Goal: Task Accomplishment & Management: Manage account settings

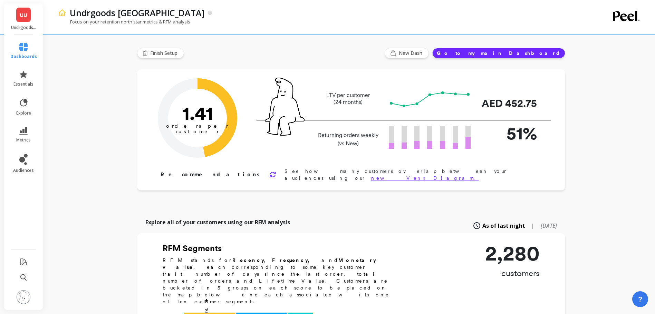
click at [27, 76] on icon at bounding box center [23, 74] width 8 height 8
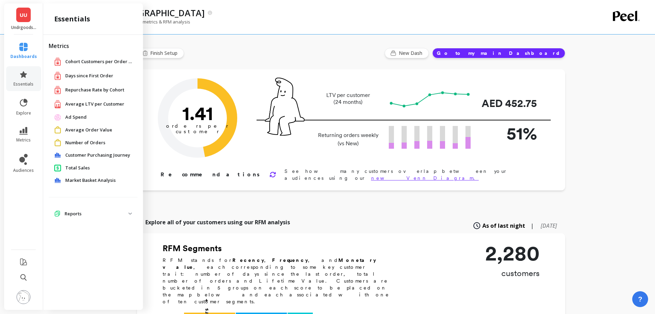
click at [94, 74] on span "Days since First Order" at bounding box center [89, 75] width 48 height 7
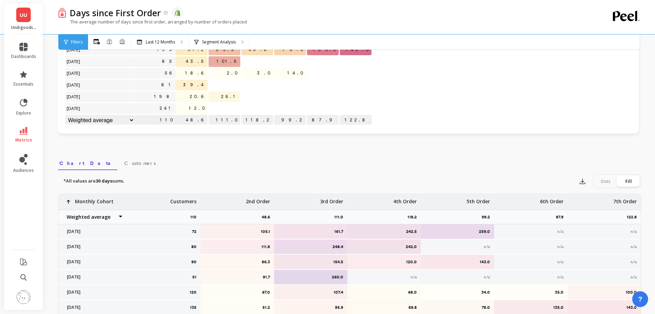
scroll to position [191, 0]
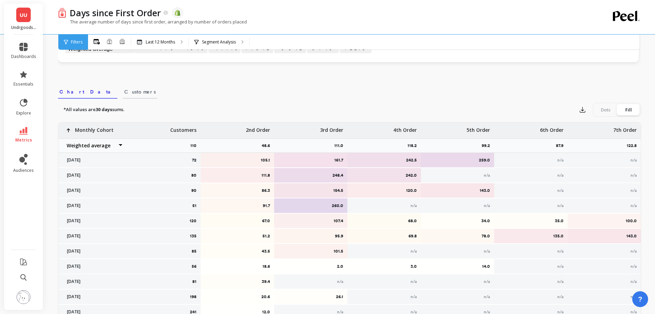
click at [124, 94] on span "Customers" at bounding box center [139, 91] width 31 height 7
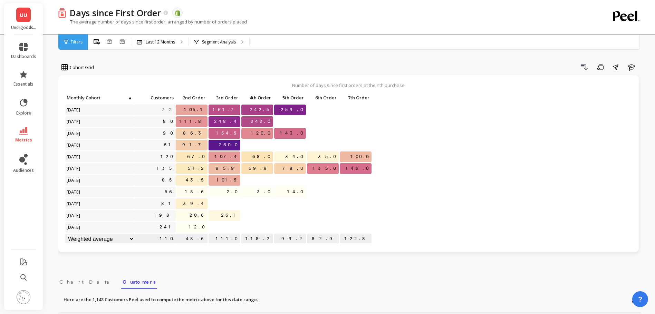
scroll to position [0, 0]
click at [231, 240] on p "111.0" at bounding box center [224, 239] width 32 height 10
drag, startPoint x: 234, startPoint y: 240, endPoint x: 240, endPoint y: 241, distance: 6.0
click at [240, 241] on div "111.0" at bounding box center [224, 239] width 33 height 11
drag, startPoint x: 197, startPoint y: 215, endPoint x: 209, endPoint y: 214, distance: 12.1
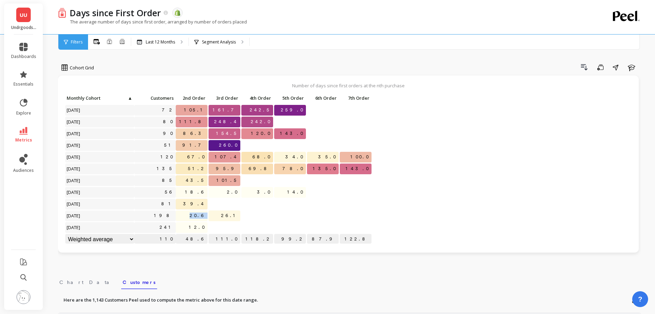
click at [209, 214] on div "Click to create an audience 72 105.1 161.7 242.5 259.0 Click to create an audie…" at bounding box center [218, 169] width 307 height 153
drag, startPoint x: 226, startPoint y: 216, endPoint x: 247, endPoint y: 219, distance: 21.2
click at [247, 219] on div "Click to create an audience 72 105.1 161.7 242.5 259.0 Click to create an audie…" at bounding box center [218, 169] width 307 height 153
click at [132, 239] on select "Weighted average Weighted average excl. current month Sum Max Min" at bounding box center [99, 239] width 69 height 11
select select "sum"
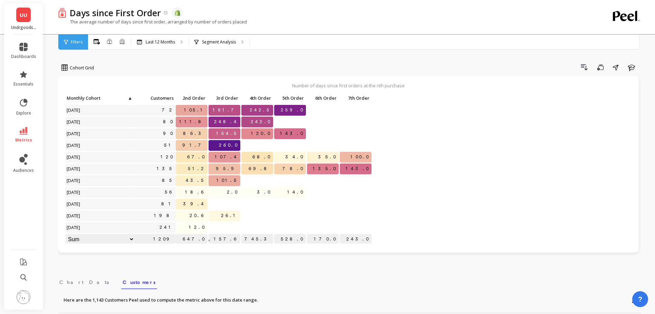
click at [94, 240] on select "Weighted average Weighted average excl. current month Sum Max Min" at bounding box center [99, 239] width 69 height 11
click at [97, 244] on div "Weighted average Weighted average excl. current month Sum Max Min" at bounding box center [87, 239] width 44 height 11
click at [97, 241] on select "Weighted average Weighted average excl. current month Sum Max Min" at bounding box center [99, 239] width 69 height 11
click at [74, 71] on span "Cohort Grid" at bounding box center [82, 68] width 24 height 7
click at [99, 96] on div "Cohort Line" at bounding box center [83, 96] width 39 height 7
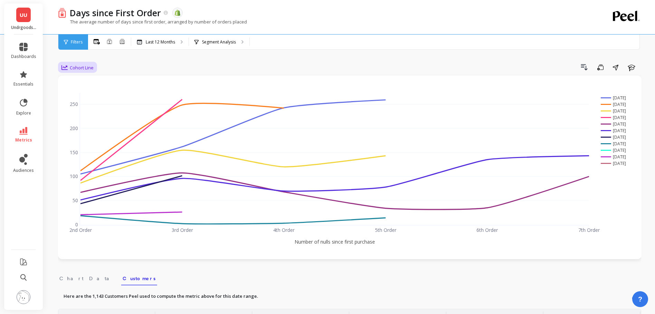
click at [88, 65] on span "Cohort Line" at bounding box center [82, 68] width 24 height 7
click at [93, 81] on div "Cohort Grid" at bounding box center [83, 83] width 39 height 7
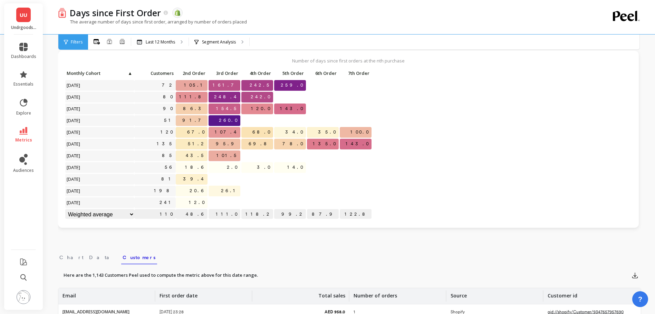
scroll to position [34, 0]
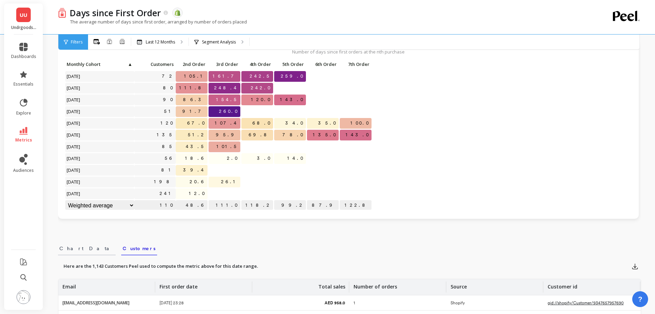
click at [78, 251] on span "Chart Data" at bounding box center [86, 248] width 55 height 7
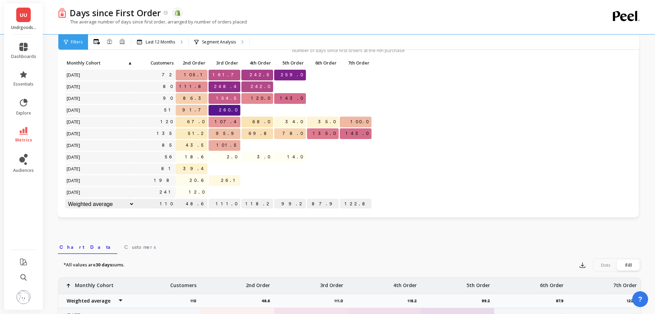
scroll to position [204, 0]
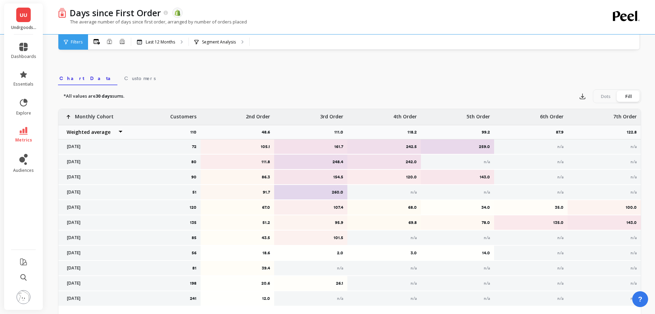
click at [121, 132] on select "Weighted average Weighted average excl. current month Sum Max Min" at bounding box center [92, 132] width 69 height 14
select select "sum"
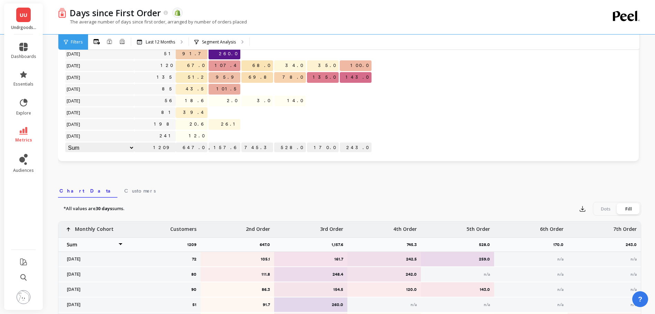
click at [116, 244] on select "Weighted average Weighted average excl. current month Sum Max Min" at bounding box center [92, 245] width 69 height 14
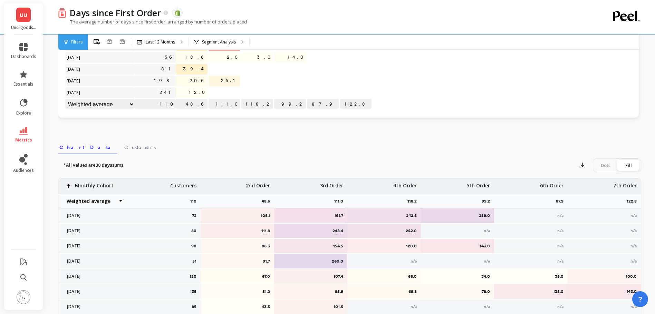
scroll to position [136, 0]
drag, startPoint x: 270, startPoint y: 202, endPoint x: 254, endPoint y: 201, distance: 16.6
click at [254, 201] on div "48.6" at bounding box center [237, 200] width 73 height 14
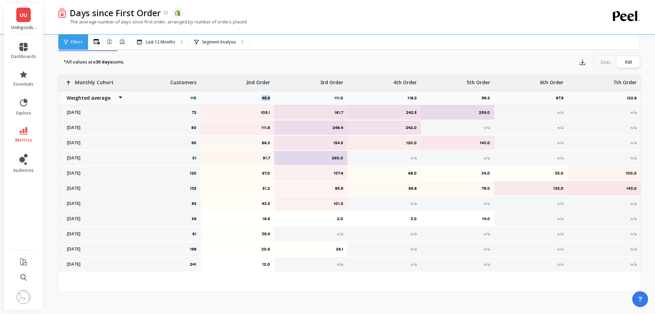
scroll to position [243, 0]
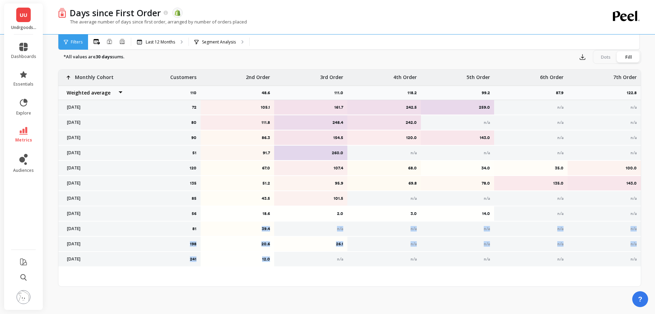
drag, startPoint x: 262, startPoint y: 230, endPoint x: 265, endPoint y: 263, distance: 32.6
click at [265, 263] on div "72 105.1 161.7 242.5 259.0 n/a n/a 80 111.8 248.4 242.0 n/a n/a n/a 90 86.3 154…" at bounding box center [349, 168] width 582 height 197
click at [265, 191] on div "43.5" at bounding box center [237, 198] width 73 height 14
drag, startPoint x: 263, startPoint y: 182, endPoint x: 273, endPoint y: 262, distance: 80.0
click at [273, 262] on div "72 105.1 161.7 242.5 259.0 n/a n/a 80 111.8 248.4 242.0 n/a n/a n/a 90 86.3 154…" at bounding box center [349, 168] width 582 height 197
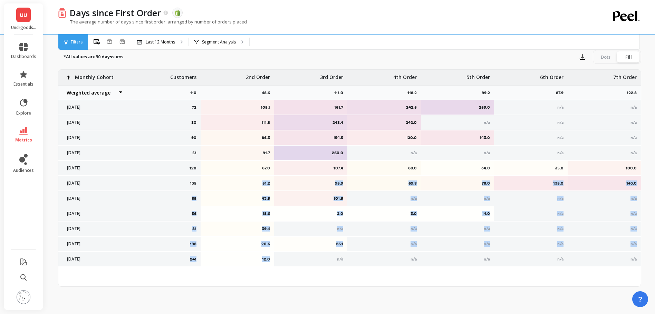
click at [342, 184] on p "95.9" at bounding box center [311, 184] width 65 height 6
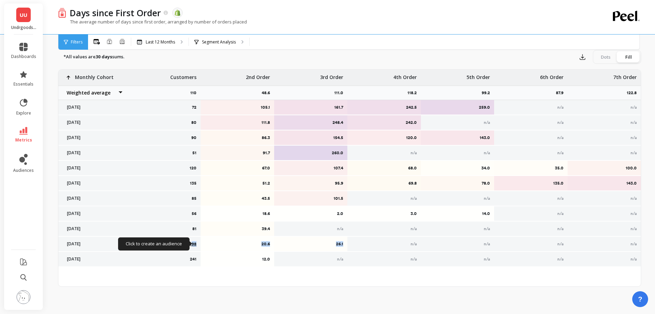
drag, startPoint x: 343, startPoint y: 243, endPoint x: 191, endPoint y: 244, distance: 151.9
click at [191, 244] on div "72 105.1 161.7 242.5 259.0 n/a n/a 80 111.8 248.4 242.0 n/a n/a n/a 90 86.3 154…" at bounding box center [349, 168] width 582 height 197
click at [609, 58] on div "Dots" at bounding box center [605, 56] width 23 height 11
click at [0, 0] on input "Dots Fill" at bounding box center [0, 0] width 0 height 0
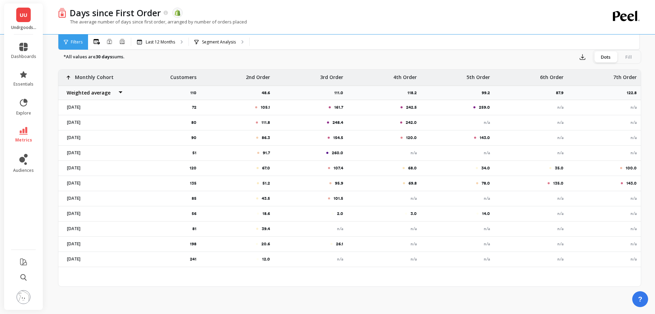
click at [625, 59] on div "Fill" at bounding box center [628, 56] width 23 height 11
click at [0, 0] on input "Dots Fill" at bounding box center [0, 0] width 0 height 0
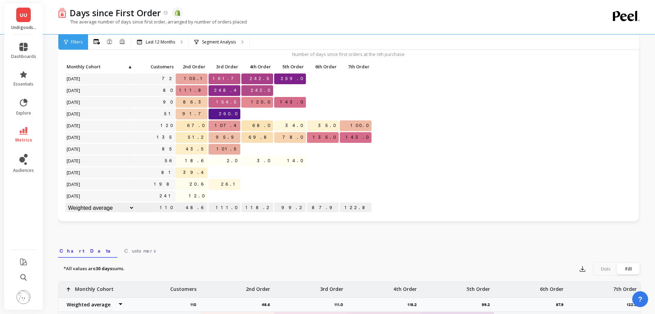
scroll to position [0, 0]
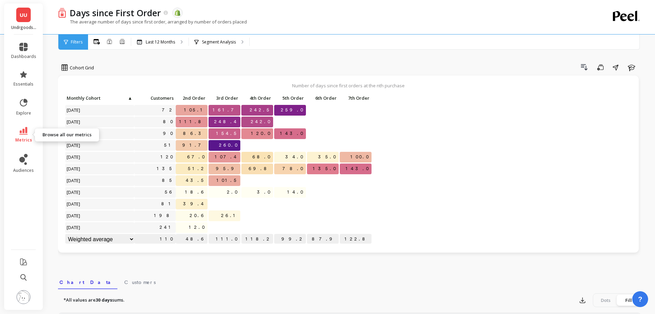
click at [26, 135] on link "metrics" at bounding box center [23, 135] width 25 height 16
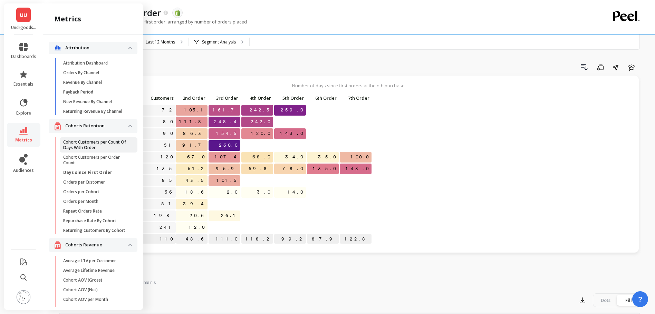
click at [90, 151] on p "Cohort Customers per Count Of Days With Order" at bounding box center [96, 144] width 66 height 11
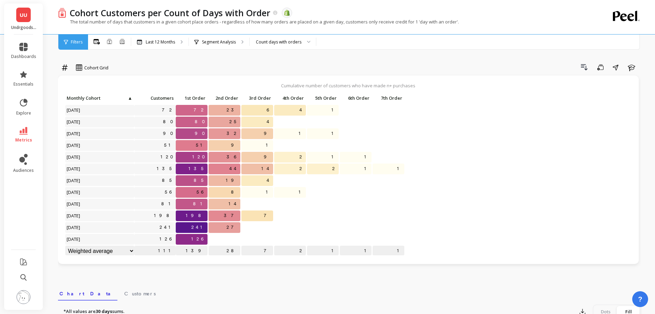
click at [203, 219] on span "198" at bounding box center [195, 216] width 23 height 10
drag, startPoint x: 223, startPoint y: 217, endPoint x: 234, endPoint y: 217, distance: 10.4
click at [234, 217] on p "37" at bounding box center [224, 216] width 32 height 10
drag, startPoint x: 237, startPoint y: 217, endPoint x: 231, endPoint y: 218, distance: 6.0
click at [231, 218] on p "37" at bounding box center [224, 216] width 32 height 10
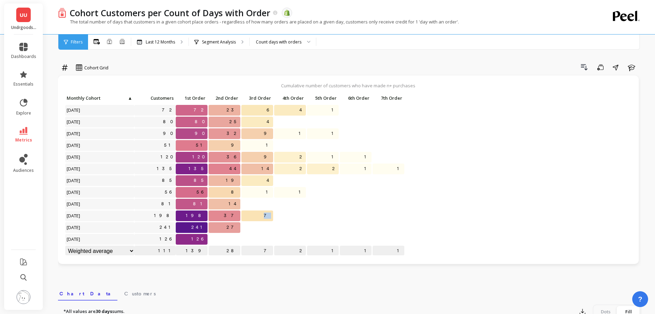
drag, startPoint x: 268, startPoint y: 214, endPoint x: 277, endPoint y: 215, distance: 9.0
click at [277, 215] on div "Click to create an audience 72 72 23 6 4 1 Click to create an audience 80 80 25…" at bounding box center [235, 175] width 340 height 164
click at [290, 45] on div "Count days with orders" at bounding box center [279, 42] width 46 height 7
click at [296, 60] on div "Count orders" at bounding box center [282, 61] width 57 height 7
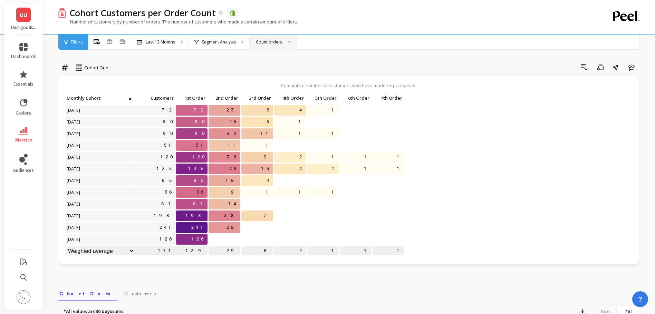
click at [278, 47] on div "Count orders" at bounding box center [273, 42] width 47 height 15
click at [281, 72] on div "Count days with orders" at bounding box center [273, 77] width 38 height 13
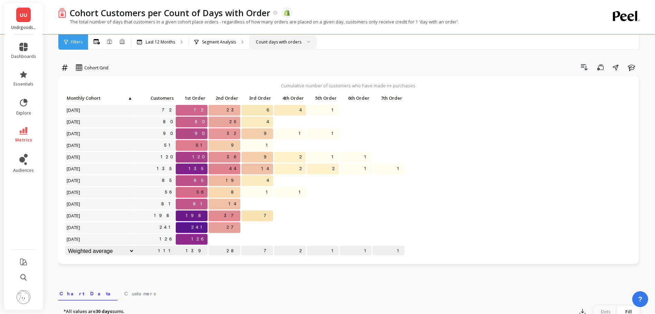
click at [295, 41] on div "Count days with orders" at bounding box center [279, 42] width 46 height 7
click at [301, 60] on div "Count orders" at bounding box center [282, 61] width 57 height 7
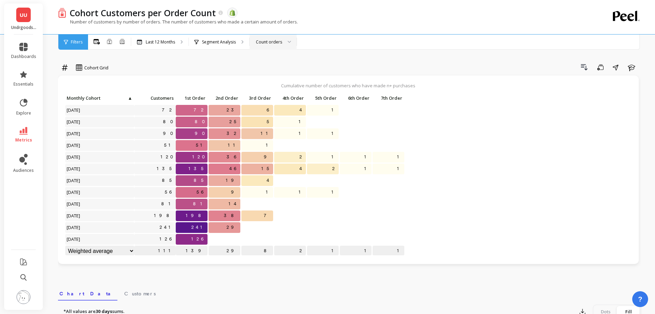
click at [283, 45] on div at bounding box center [287, 42] width 8 height 15
click at [280, 74] on div "Count days with orders" at bounding box center [273, 77] width 38 height 13
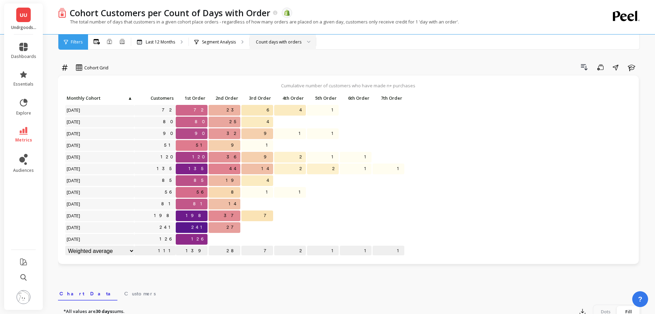
click at [294, 45] on div "Count days with orders" at bounding box center [279, 42] width 46 height 7
click at [294, 59] on div "Count orders" at bounding box center [282, 61] width 57 height 7
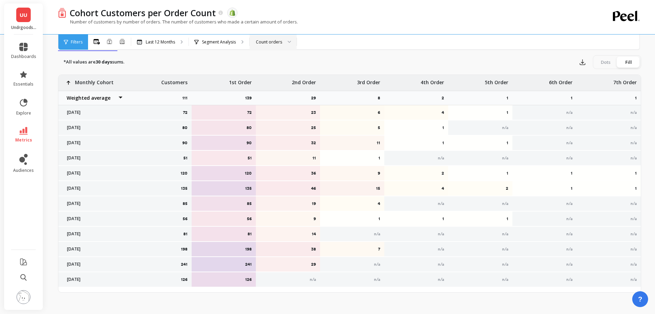
scroll to position [250, 0]
click at [25, 162] on icon at bounding box center [23, 159] width 8 height 11
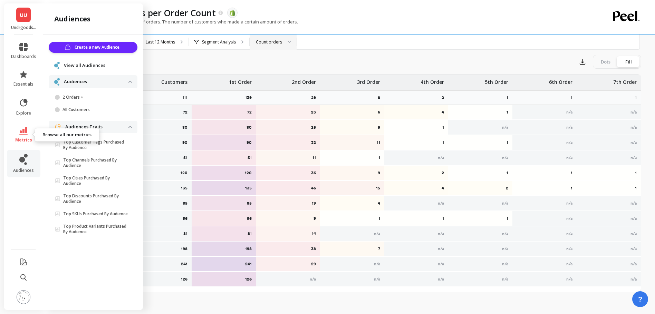
click at [22, 135] on link "metrics" at bounding box center [23, 135] width 25 height 16
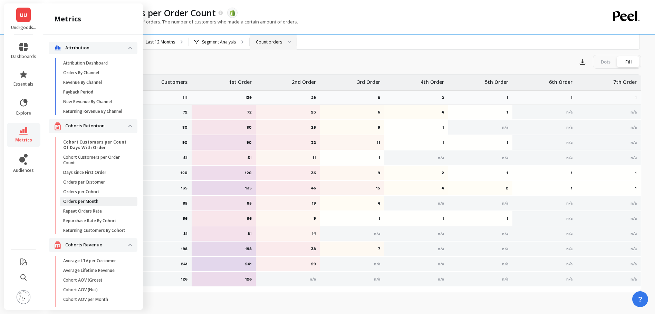
scroll to position [14, 0]
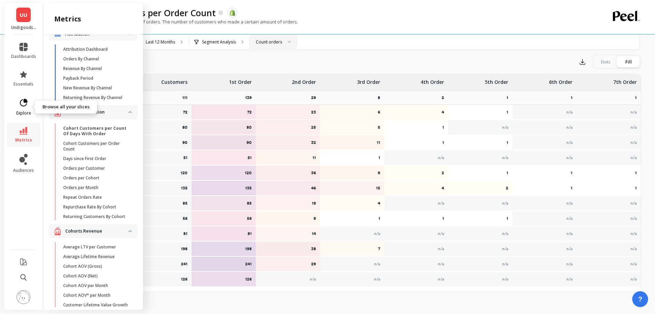
click at [26, 105] on icon at bounding box center [24, 103] width 10 height 10
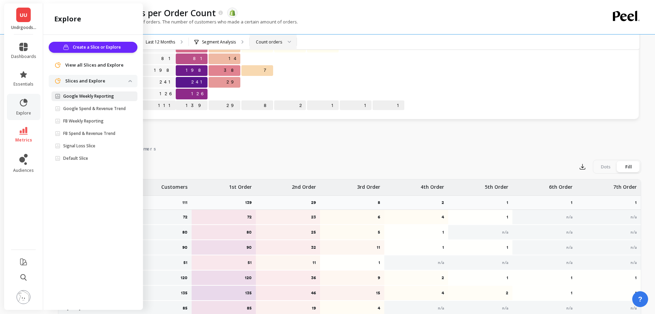
scroll to position [68, 0]
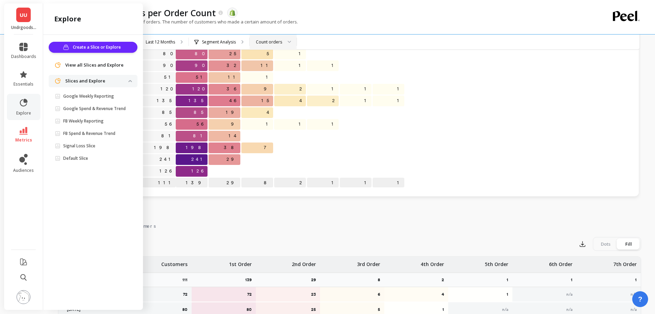
click at [115, 67] on span "View all Slices and Explore" at bounding box center [94, 65] width 58 height 7
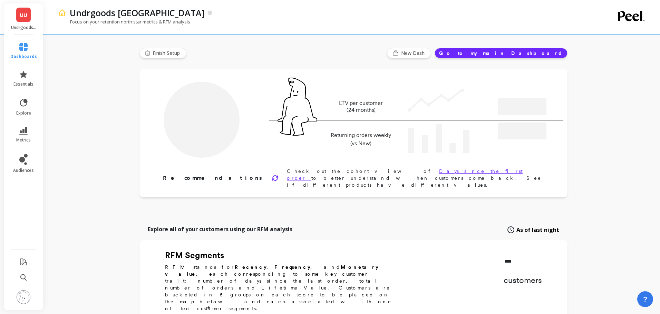
type input "Champions"
type input "123"
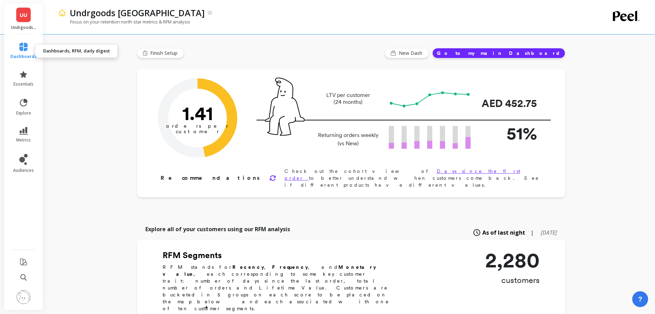
click at [23, 46] on icon at bounding box center [23, 47] width 8 height 8
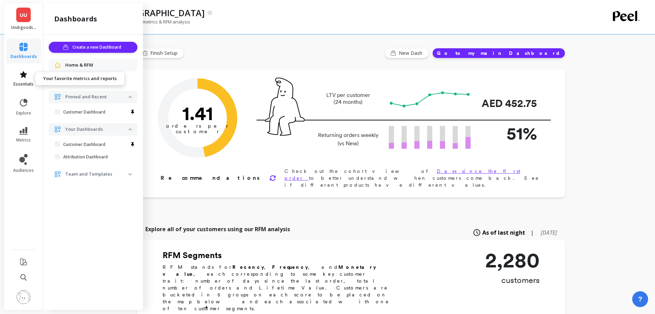
click at [22, 75] on icon at bounding box center [23, 74] width 7 height 7
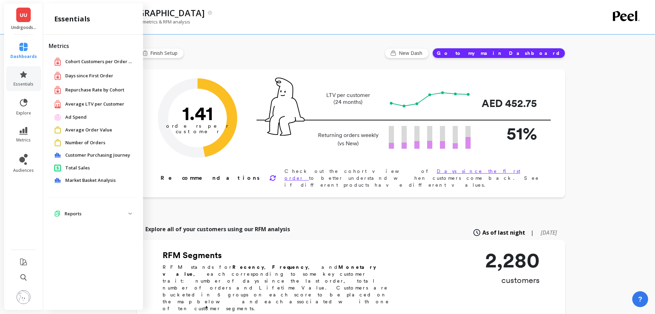
click at [91, 90] on span "Repurchase Rate by Cohort" at bounding box center [94, 90] width 59 height 7
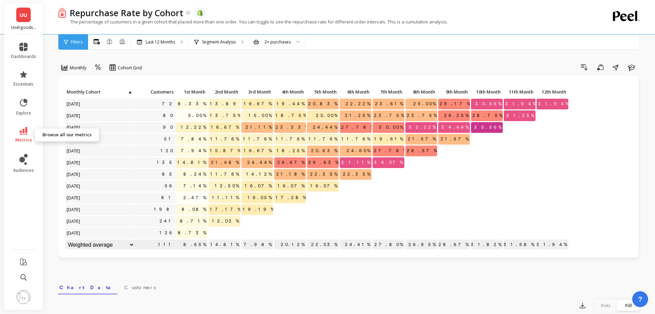
click at [26, 133] on icon at bounding box center [23, 131] width 8 height 8
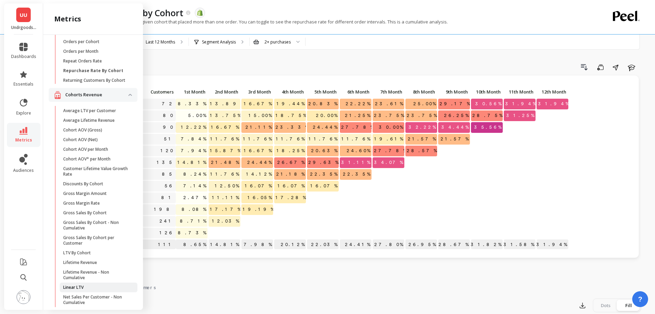
scroll to position [116, 0]
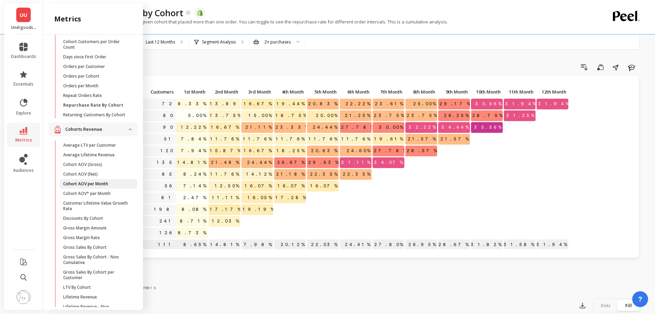
click at [102, 189] on link "Cohort AOV per Month" at bounding box center [99, 184] width 78 height 10
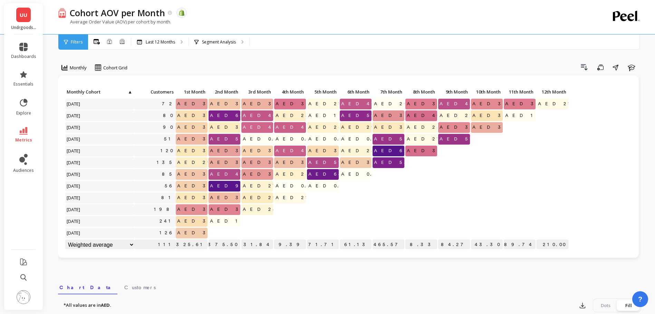
scroll to position [0, 0]
click at [27, 129] on icon at bounding box center [23, 131] width 8 height 8
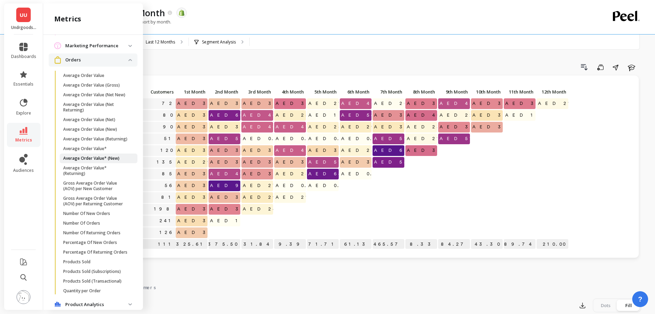
scroll to position [776, 0]
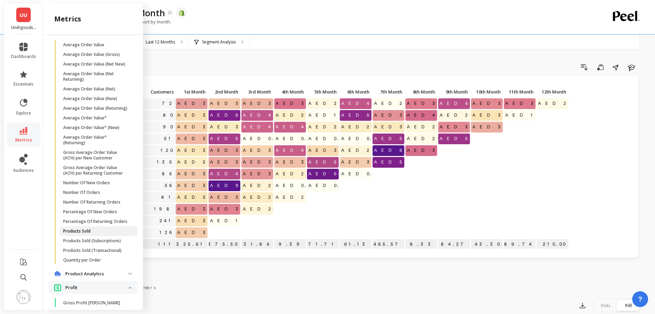
click at [87, 234] on p "Products Sold" at bounding box center [76, 232] width 27 height 6
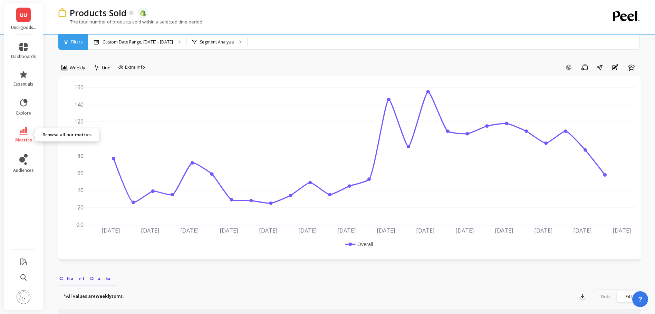
click at [24, 136] on link "metrics" at bounding box center [23, 135] width 25 height 16
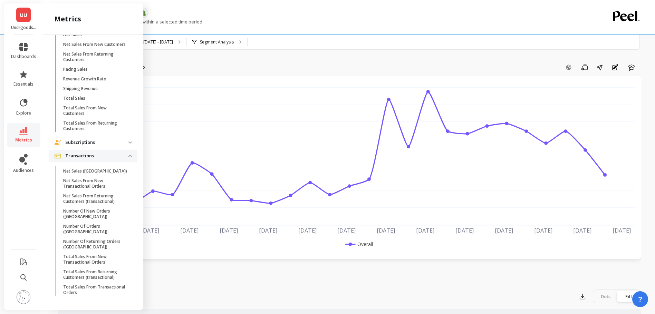
scroll to position [960, 0]
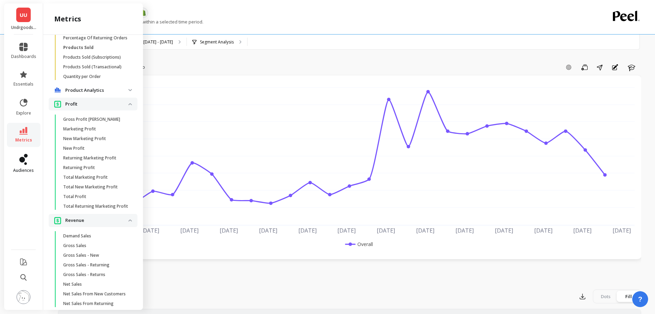
click at [24, 162] on icon at bounding box center [23, 159] width 8 height 11
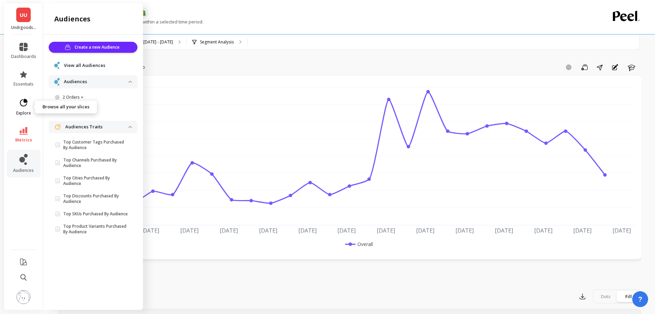
click at [28, 102] on icon at bounding box center [24, 103] width 10 height 10
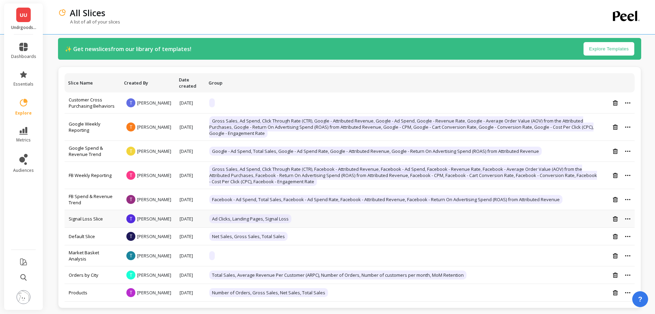
scroll to position [10, 0]
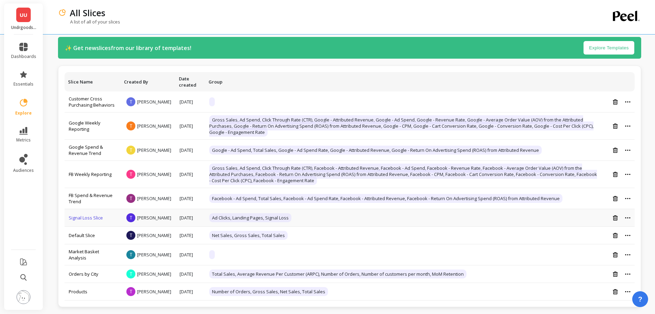
click at [84, 221] on link "Signal Loss Slice" at bounding box center [86, 218] width 34 height 6
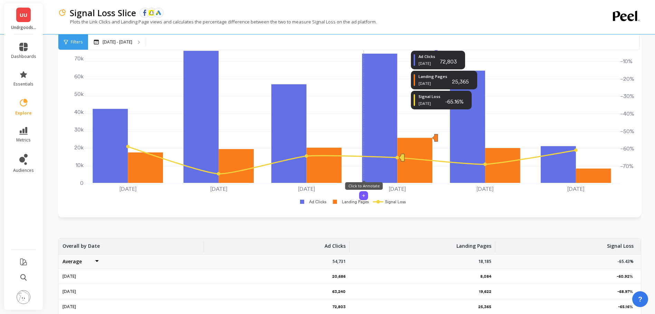
scroll to position [153, 0]
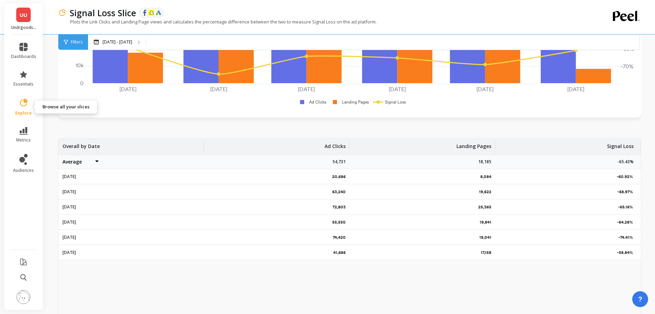
click at [26, 111] on span "explore" at bounding box center [23, 113] width 17 height 6
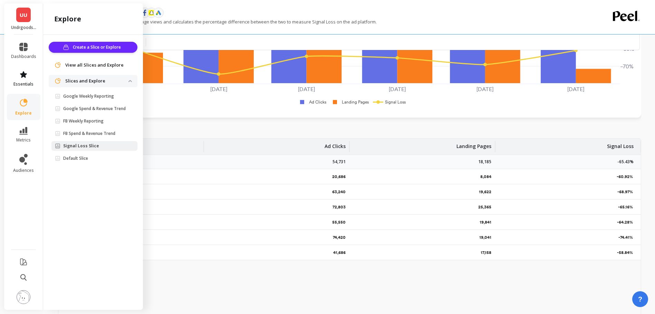
click at [25, 72] on icon at bounding box center [23, 74] width 8 height 8
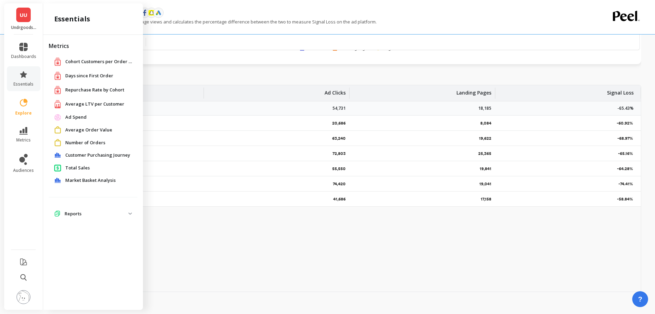
scroll to position [208, 0]
click at [95, 156] on span "Customer Purchasing Journey" at bounding box center [97, 155] width 65 height 7
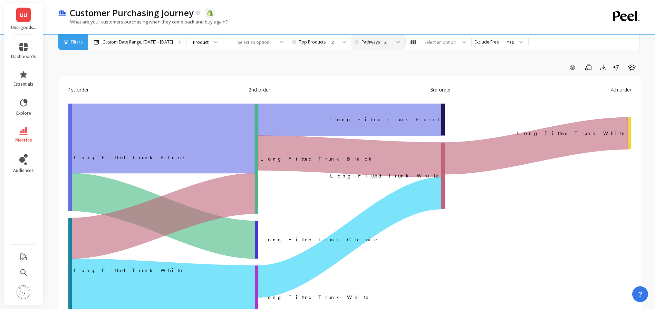
click at [385, 45] on div "2" at bounding box center [387, 42] width 7 height 7
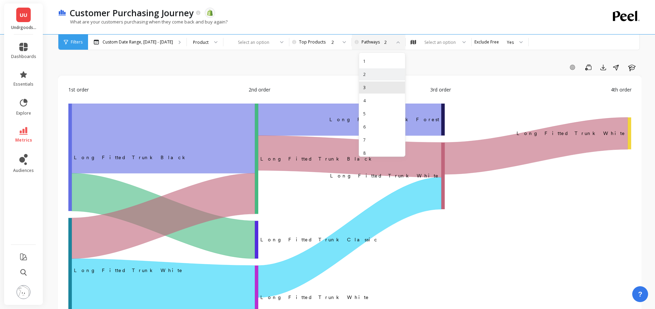
click at [365, 84] on div "3" at bounding box center [382, 87] width 38 height 7
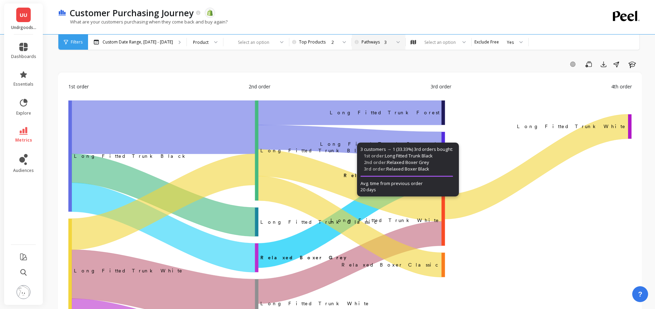
scroll to position [4, 0]
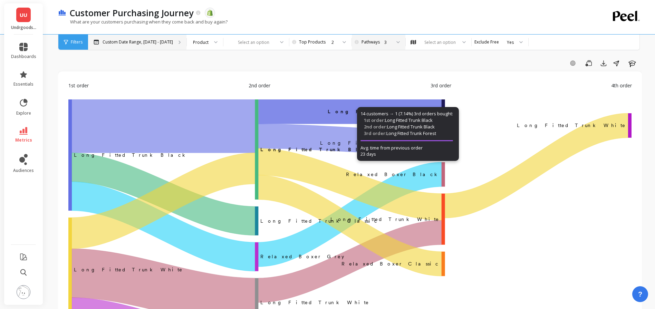
click at [153, 41] on p "Custom Date Range, [DATE] - [DATE]" at bounding box center [138, 42] width 70 height 6
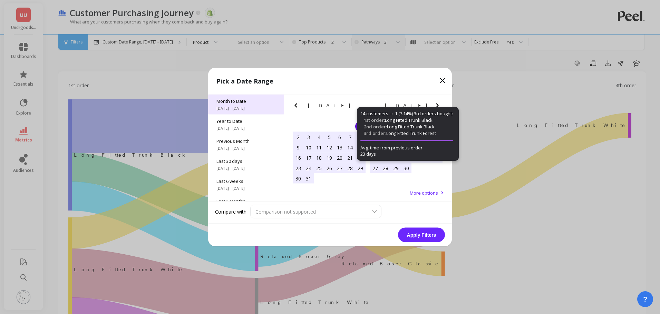
click at [242, 112] on div "Month to Date 8/1/2025 - 8/22/2025" at bounding box center [246, 105] width 76 height 20
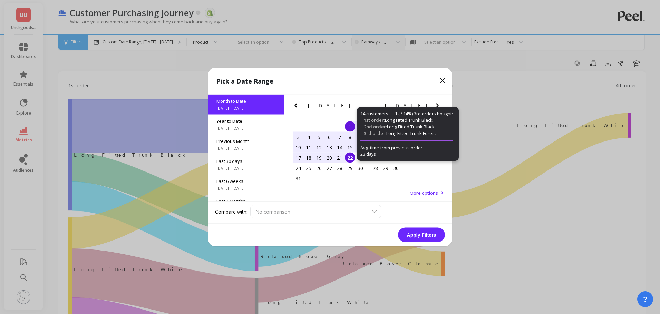
click at [421, 239] on button "Apply Filters" at bounding box center [421, 235] width 47 height 14
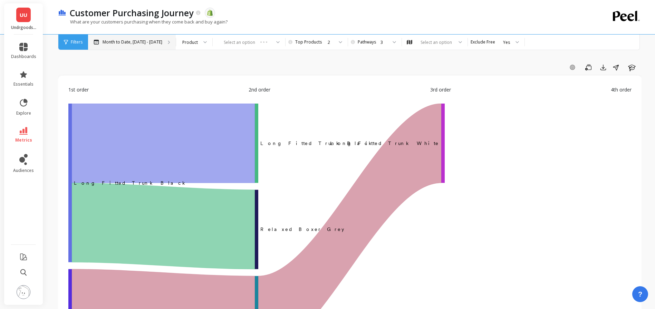
click at [152, 39] on div "Month to Date, Aug 1 - Aug 22" at bounding box center [132, 42] width 88 height 15
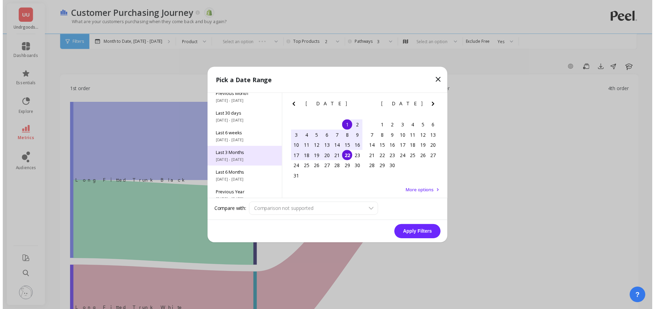
scroll to position [57, 0]
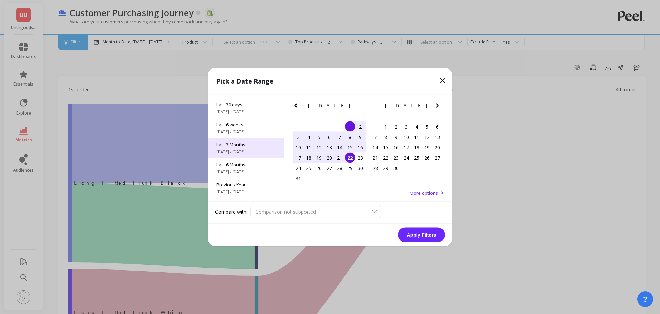
click at [249, 145] on span "Last 3 Months" at bounding box center [245, 145] width 59 height 6
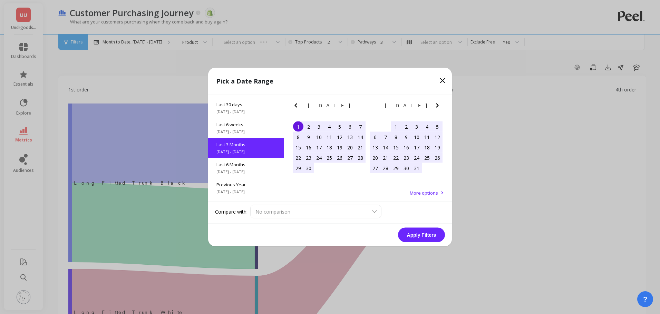
click at [425, 235] on button "Apply Filters" at bounding box center [421, 235] width 47 height 14
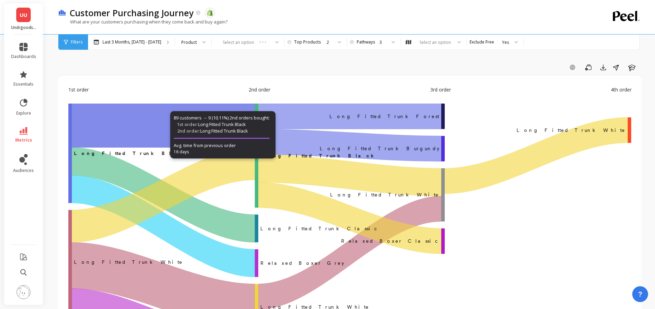
click at [118, 126] on icon "A chart." at bounding box center [163, 126] width 183 height 44
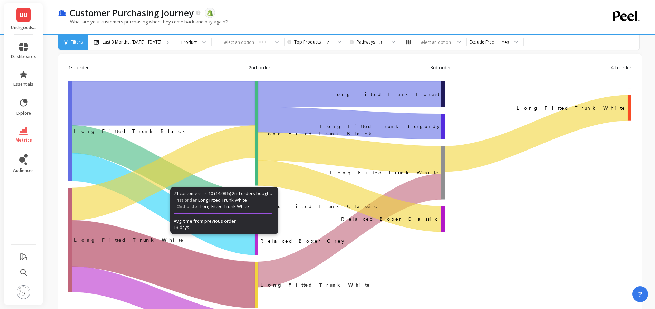
scroll to position [63, 0]
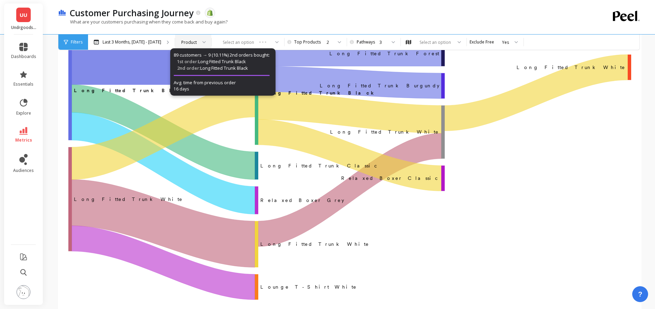
click at [189, 42] on div "Product" at bounding box center [189, 42] width 16 height 7
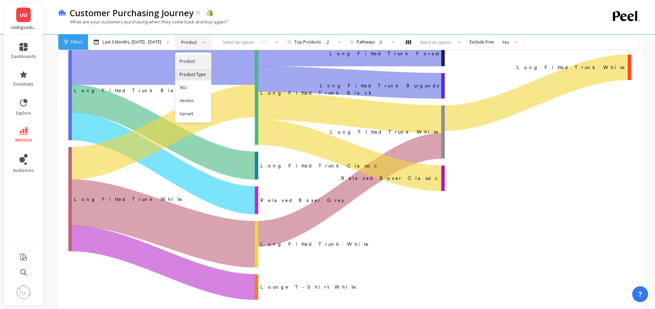
click at [194, 71] on div "Product Type" at bounding box center [192, 74] width 27 height 7
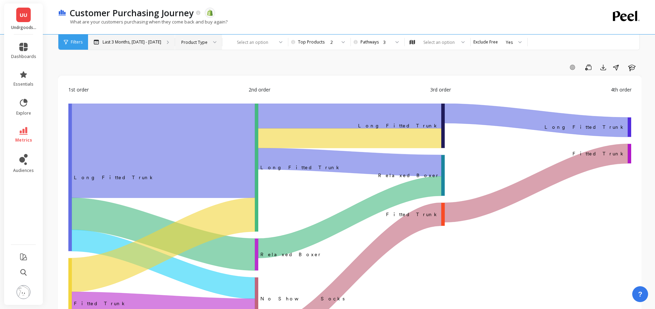
click at [130, 42] on p "Last 3 Months, Jun 1 - Aug 31" at bounding box center [132, 42] width 59 height 6
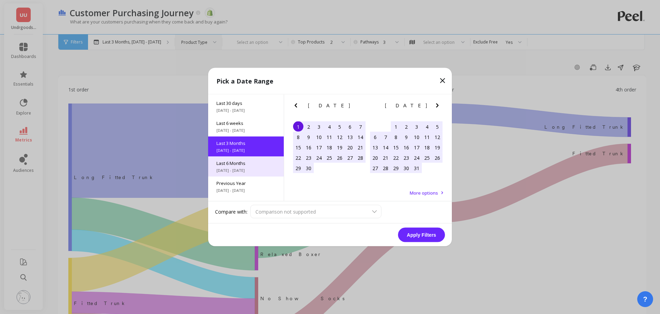
click at [251, 166] on span "Last 6 Months" at bounding box center [245, 163] width 59 height 6
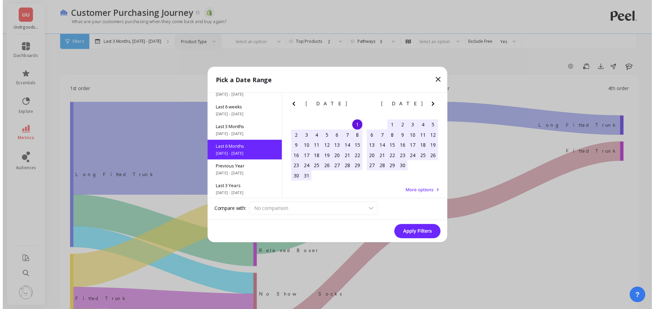
scroll to position [77, 0]
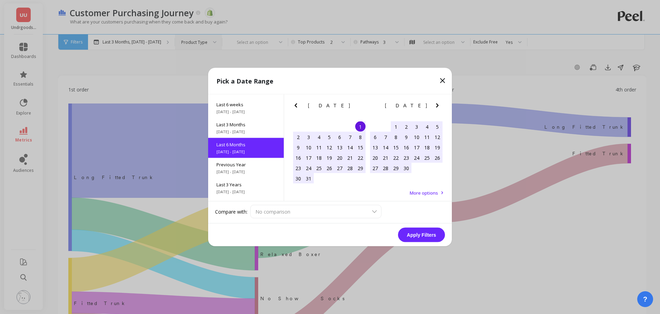
click at [415, 233] on button "Apply Filters" at bounding box center [421, 235] width 47 height 14
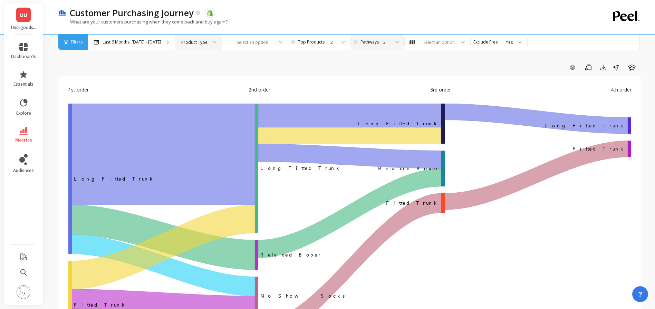
click at [380, 41] on div "3" at bounding box center [377, 42] width 26 height 7
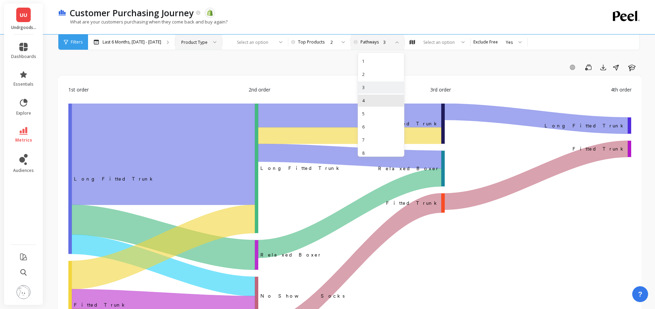
click at [364, 97] on div "4" at bounding box center [381, 101] width 46 height 12
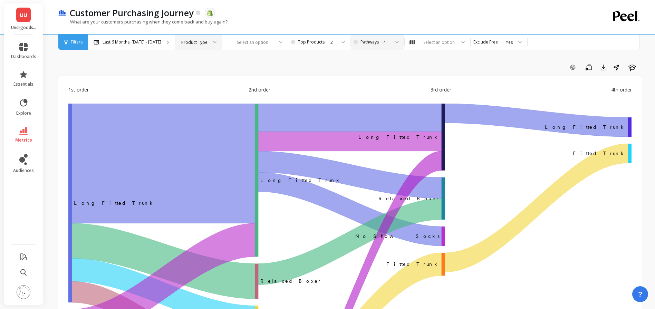
click at [379, 49] on div "4" at bounding box center [381, 42] width 47 height 15
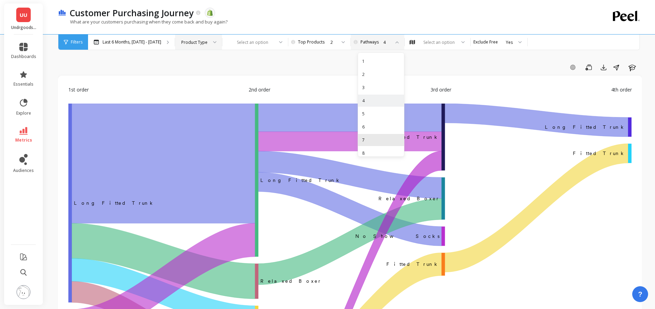
click at [371, 134] on div "7" at bounding box center [381, 140] width 46 height 12
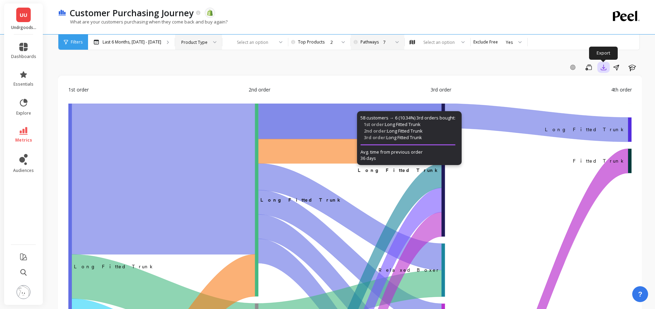
click at [605, 70] on icon "button" at bounding box center [603, 67] width 7 height 7
click at [587, 108] on span "Google Sheets" at bounding box center [578, 111] width 32 height 7
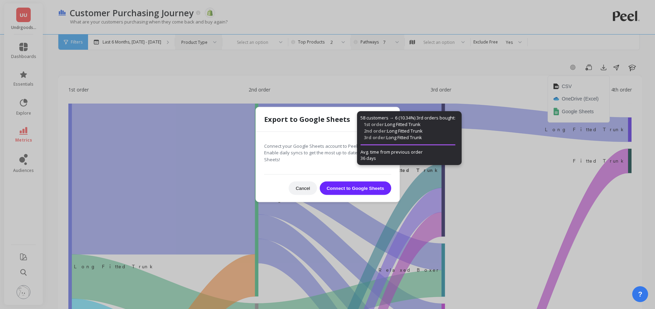
click at [351, 185] on button "Connect to Google Sheets" at bounding box center [355, 188] width 71 height 13
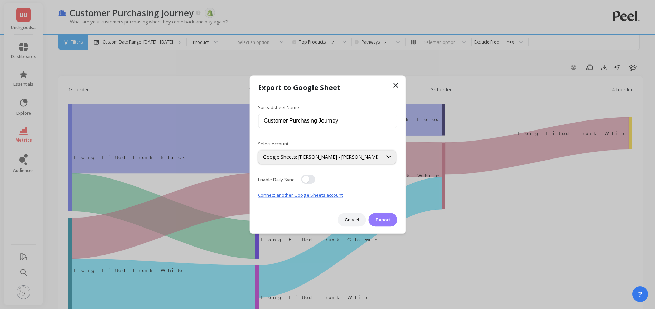
click at [391, 222] on button "Export" at bounding box center [383, 219] width 28 height 13
click at [328, 155] on div "Google Sheets: Tarek Yafi - Tarek Yafi" at bounding box center [320, 157] width 114 height 7
click at [332, 132] on div "Spreadsheet Name Customer Purchasing Journey" at bounding box center [327, 116] width 139 height 38
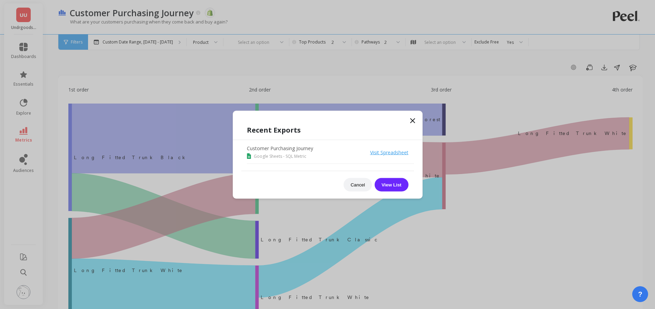
click at [416, 116] on div "Recent Exports Customer Purchasing Journey Google Sheets - SQL Metric Visit Spr…" at bounding box center [328, 154] width 190 height 88
click at [414, 119] on icon at bounding box center [412, 120] width 4 height 4
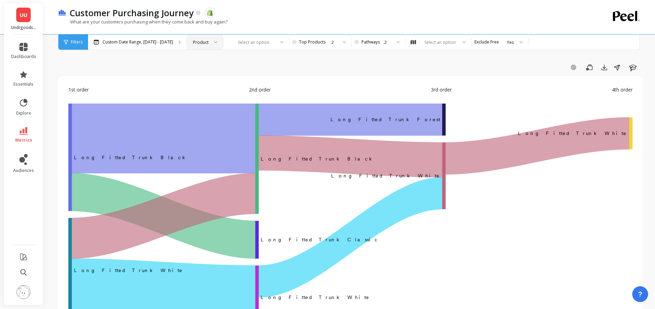
click at [194, 44] on div "Product" at bounding box center [201, 42] width 16 height 7
click at [301, 19] on div "What are your customers purchasing when they come back and buy again?" at bounding box center [321, 25] width 526 height 13
click at [202, 46] on div "Product" at bounding box center [205, 42] width 36 height 15
click at [383, 13] on div "Customer Purchasing Journey The data you are viewing comes from: Shopify" at bounding box center [325, 13] width 518 height 12
click at [459, 35] on div at bounding box center [461, 42] width 8 height 15
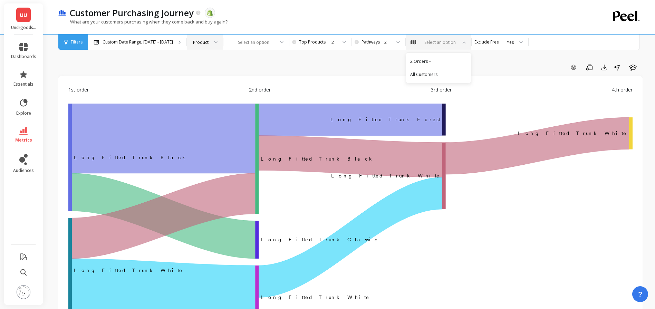
click at [513, 13] on div "Customer Purchasing Journey The data you are viewing comes from: Shopify" at bounding box center [325, 13] width 518 height 12
click at [380, 40] on div "2" at bounding box center [378, 42] width 26 height 7
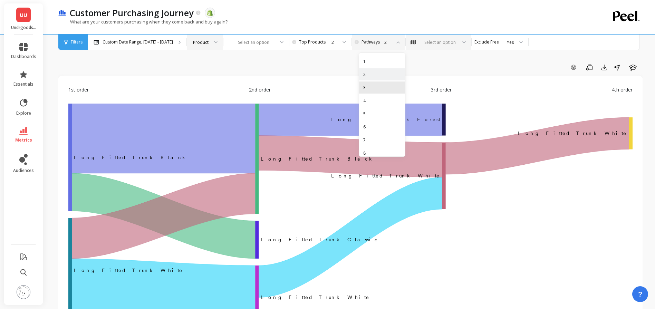
click at [382, 90] on div "3" at bounding box center [382, 87] width 38 height 7
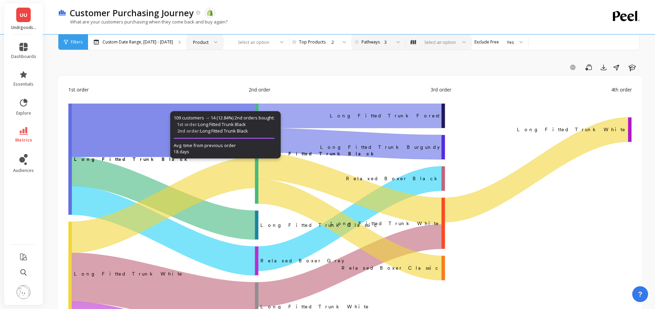
click at [384, 43] on div "3" at bounding box center [387, 42] width 7 height 7
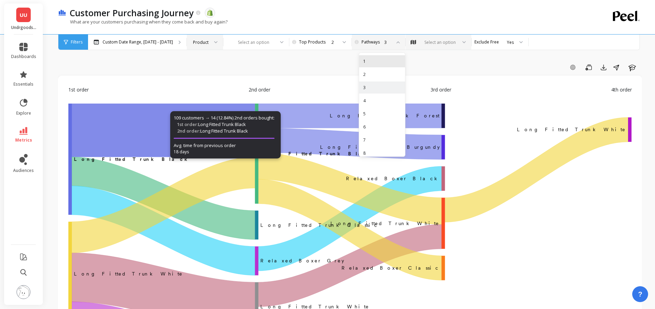
click at [381, 60] on div "1" at bounding box center [382, 61] width 38 height 7
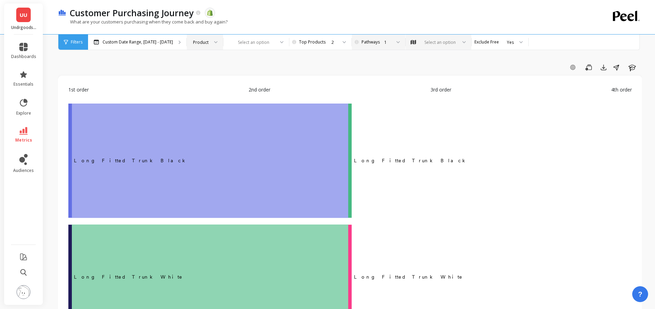
click at [377, 43] on div "1" at bounding box center [378, 42] width 26 height 7
click at [327, 42] on div "2" at bounding box center [319, 42] width 35 height 7
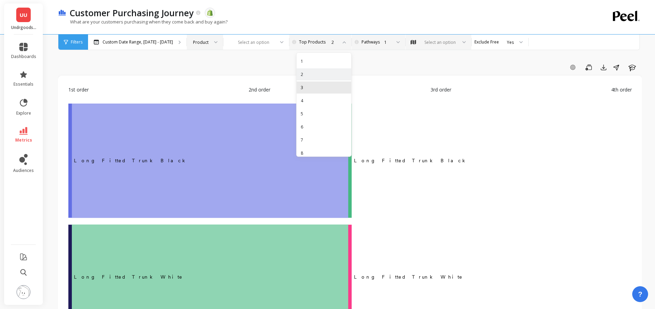
click at [313, 88] on div "3" at bounding box center [324, 87] width 46 height 7
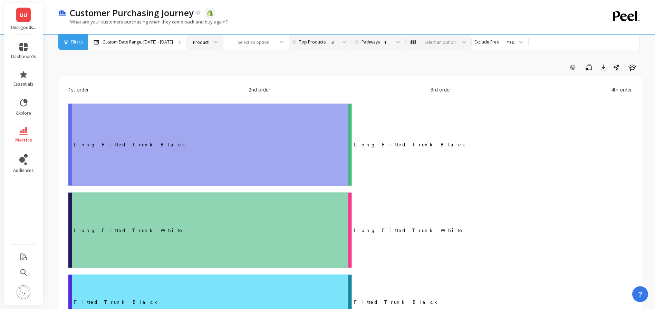
click at [330, 38] on div "3" at bounding box center [323, 42] width 55 height 15
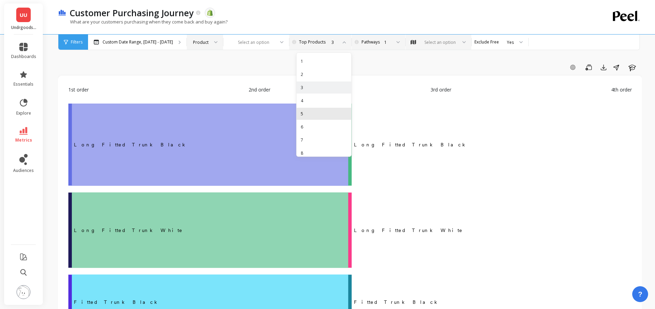
click at [327, 111] on div "5" at bounding box center [324, 113] width 46 height 7
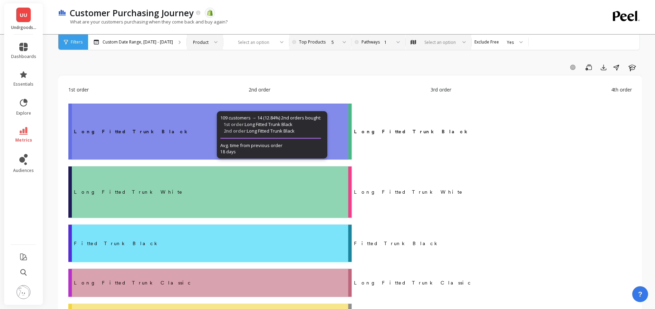
scroll to position [318, 0]
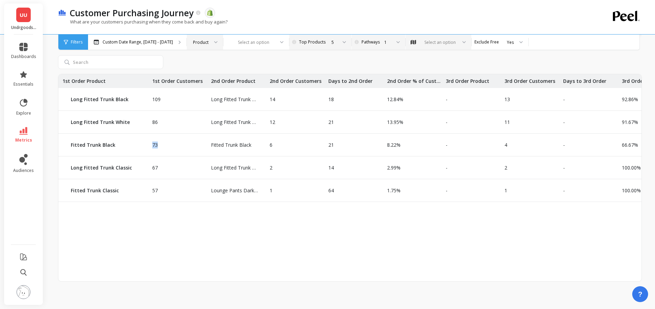
drag, startPoint x: 153, startPoint y: 148, endPoint x: 164, endPoint y: 146, distance: 10.9
click at [164, 146] on div "73" at bounding box center [177, 145] width 59 height 22
drag, startPoint x: 266, startPoint y: 144, endPoint x: 283, endPoint y: 145, distance: 17.0
click at [283, 145] on div "6" at bounding box center [294, 145] width 59 height 22
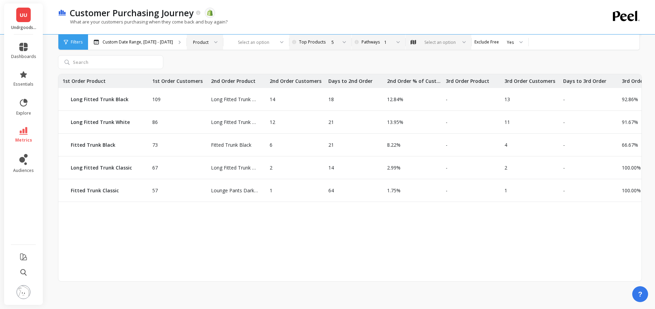
click at [374, 42] on div "1" at bounding box center [378, 42] width 26 height 7
click at [385, 84] on div "3" at bounding box center [382, 87] width 38 height 7
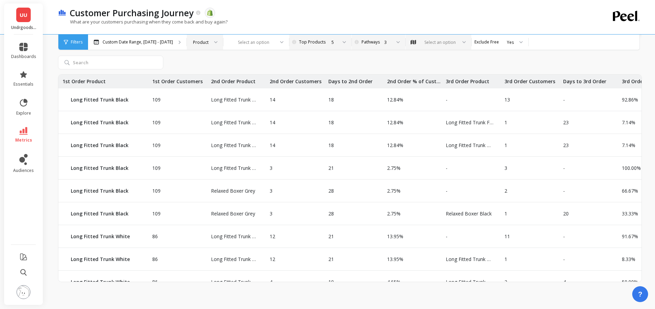
scroll to position [663, 0]
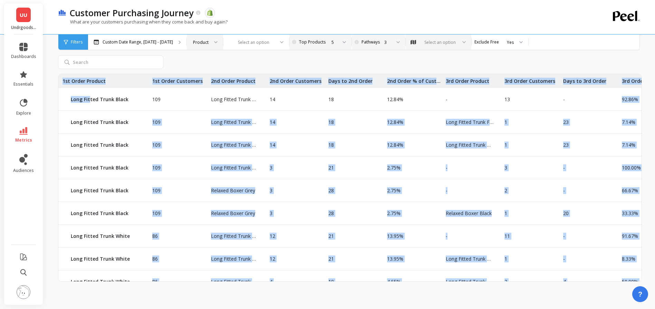
drag, startPoint x: 89, startPoint y: 99, endPoint x: 571, endPoint y: 100, distance: 481.9
click at [167, 199] on div "109" at bounding box center [177, 190] width 59 height 22
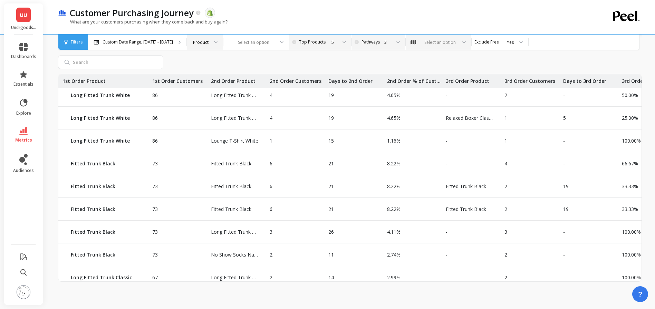
scroll to position [233, 0]
drag, startPoint x: 336, startPoint y: 232, endPoint x: 318, endPoint y: 231, distance: 17.6
click at [318, 231] on div "86 Long Fitted Trunk Black Long Fitted Trunk Black 4 19 4.65% Long Fitted Trunk…" at bounding box center [422, 114] width 728 height 547
drag, startPoint x: 284, startPoint y: 231, endPoint x: 262, endPoint y: 229, distance: 22.9
click at [262, 229] on div "86 Long Fitted Trunk Black Long Fitted Trunk Black 4 19 4.65% Long Fitted Trunk…" at bounding box center [422, 114] width 728 height 547
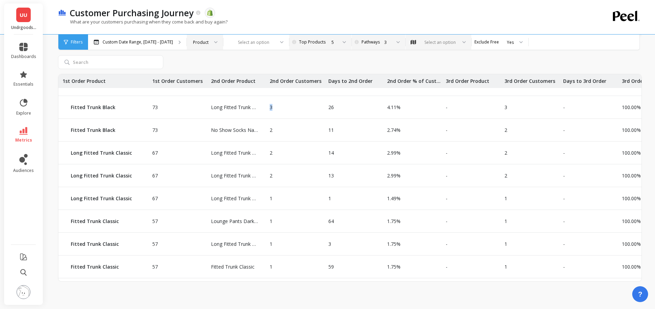
scroll to position [368, 0]
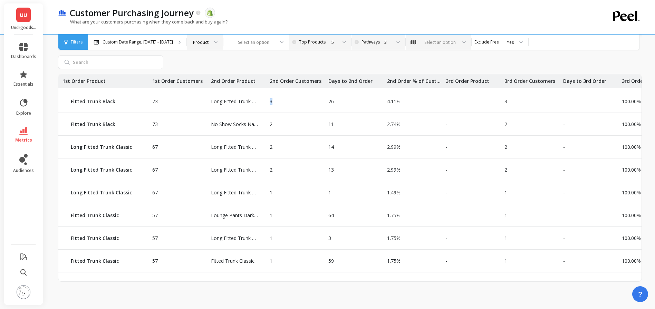
click at [324, 42] on div "5" at bounding box center [319, 42] width 35 height 7
click at [319, 148] on div "10" at bounding box center [324, 148] width 46 height 7
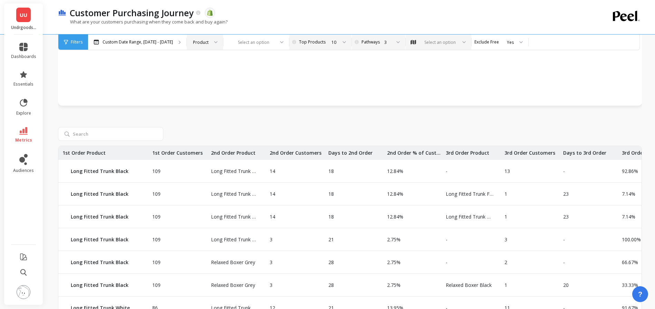
scroll to position [1153, 0]
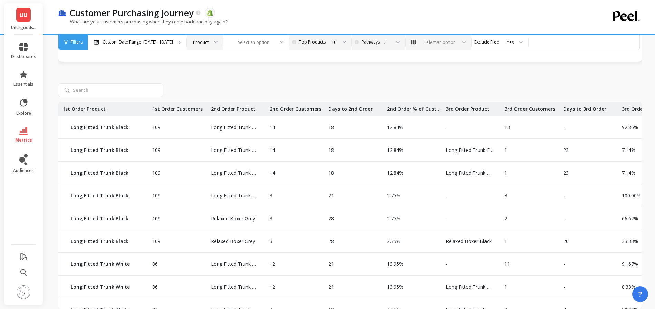
click at [194, 40] on div "Product" at bounding box center [201, 42] width 16 height 7
click at [206, 89] on div "SKU" at bounding box center [204, 87] width 27 height 7
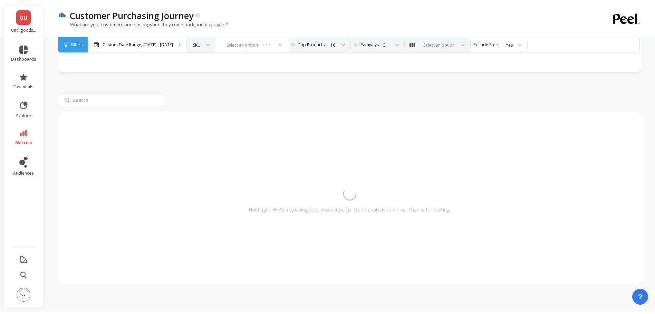
scroll to position [1140, 0]
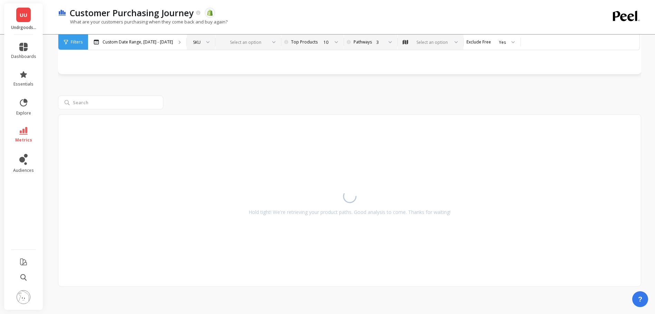
click at [240, 44] on div at bounding box center [244, 42] width 45 height 7
click at [286, 16] on div "Customer Purchasing Journey The data you are viewing comes from: Shopify" at bounding box center [325, 13] width 518 height 12
click at [380, 43] on div "3" at bounding box center [379, 42] width 7 height 7
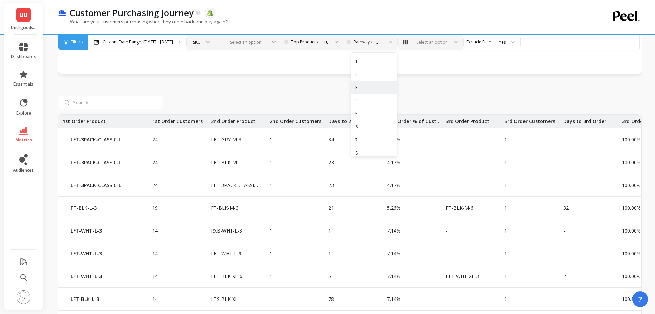
click at [376, 69] on div "2" at bounding box center [374, 74] width 46 height 12
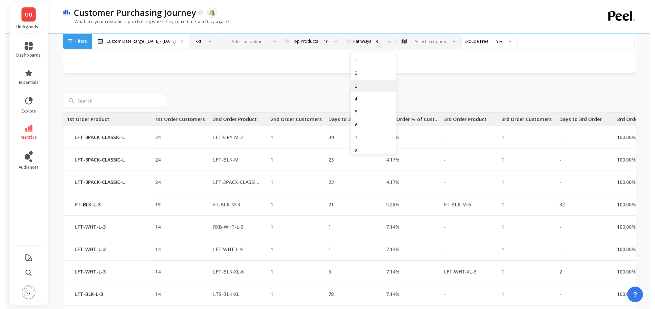
scroll to position [796, 0]
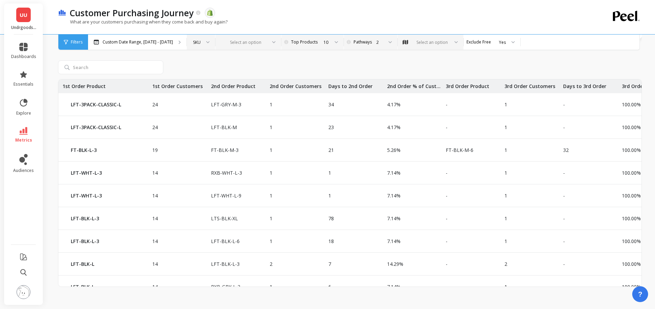
click at [384, 24] on div "What are your customers purchasing when they come back and buy again?" at bounding box center [321, 25] width 526 height 13
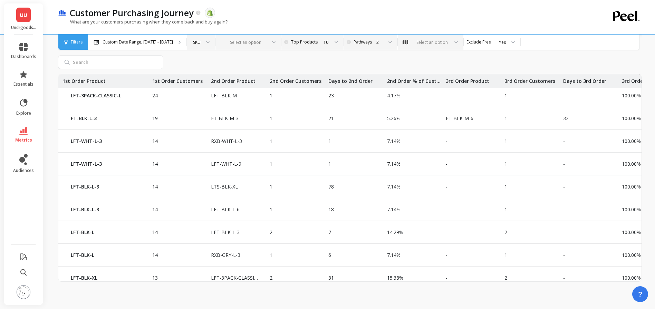
scroll to position [21, 0]
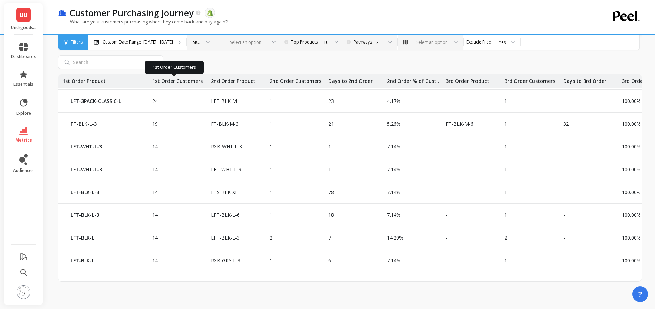
click at [168, 82] on p "1st Order Customers" at bounding box center [175, 81] width 55 height 14
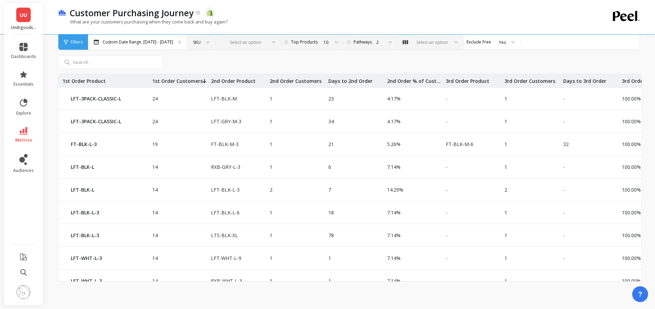
scroll to position [0, 0]
click at [315, 39] on div "10" at bounding box center [311, 42] width 35 height 7
click at [373, 46] on div "2" at bounding box center [374, 42] width 47 height 15
click at [366, 85] on div "3" at bounding box center [374, 87] width 38 height 7
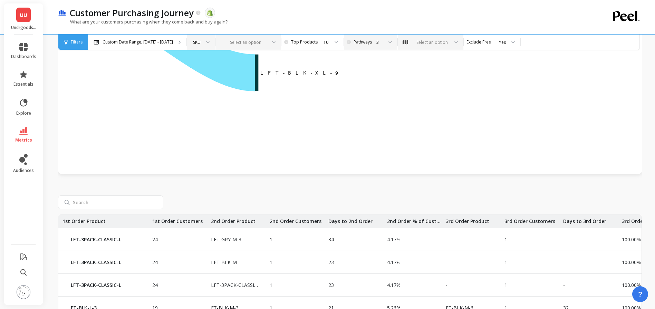
scroll to position [1181, 0]
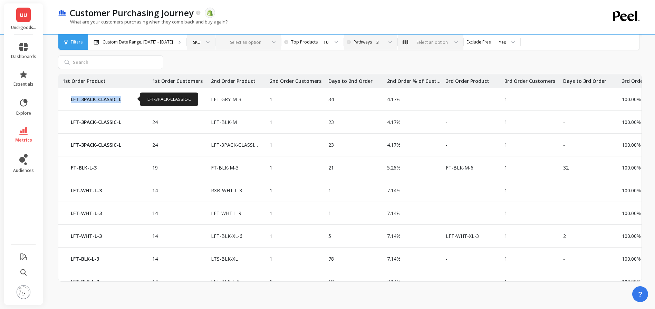
drag, startPoint x: 71, startPoint y: 99, endPoint x: 121, endPoint y: 99, distance: 50.1
click at [121, 99] on p "LFT-3PACK-CLASSIC-L" at bounding box center [105, 99] width 69 height 7
drag, startPoint x: 209, startPoint y: 98, endPoint x: 251, endPoint y: 100, distance: 41.8
click at [251, 100] on p "LFT-GRY-M-3" at bounding box center [233, 99] width 52 height 7
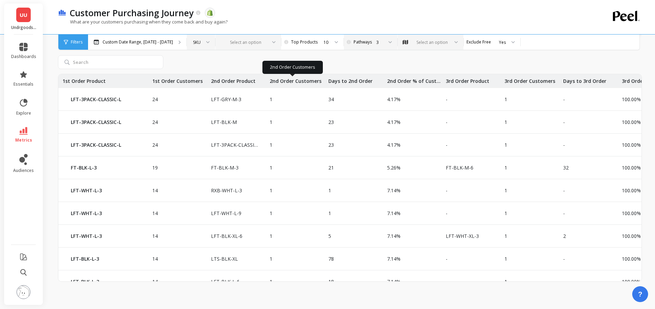
click at [288, 84] on p "2nd Order Customers" at bounding box center [293, 81] width 56 height 14
click at [288, 84] on p "2nd Order Customers" at bounding box center [292, 81] width 55 height 14
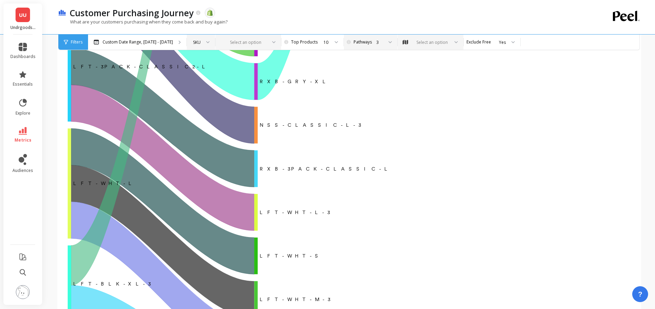
scroll to position [710, 1]
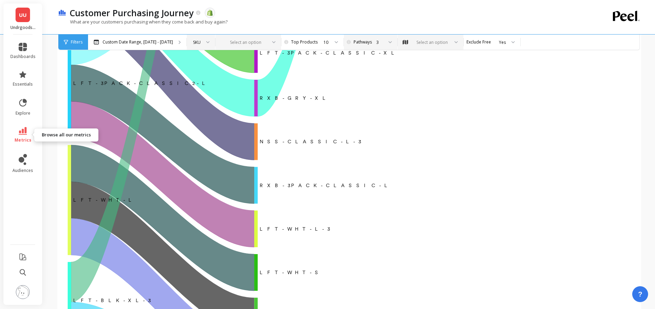
click at [26, 130] on icon at bounding box center [23, 131] width 8 height 8
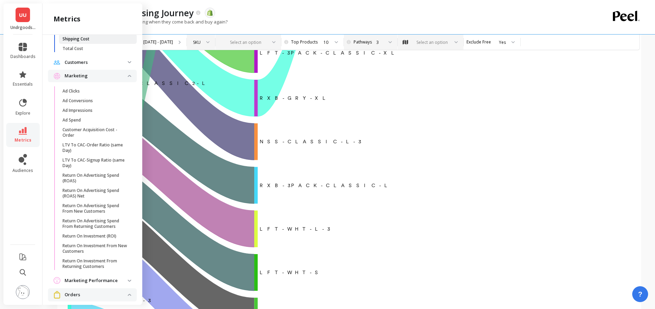
scroll to position [671, 0]
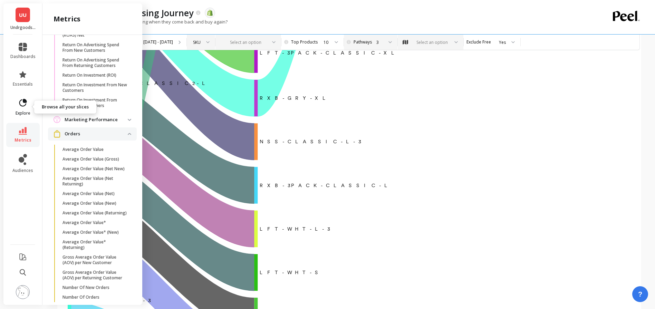
click at [28, 110] on span "explore" at bounding box center [23, 113] width 15 height 6
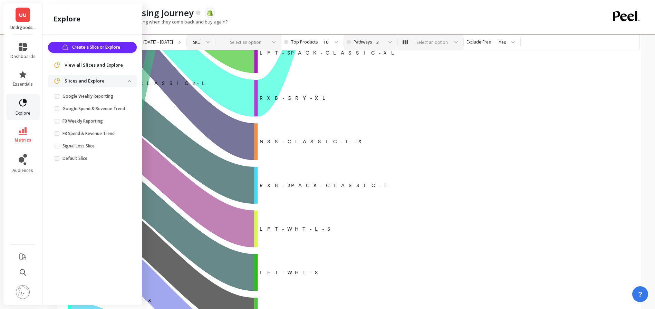
scroll to position [0, 0]
click at [29, 77] on link "essentials" at bounding box center [22, 78] width 25 height 17
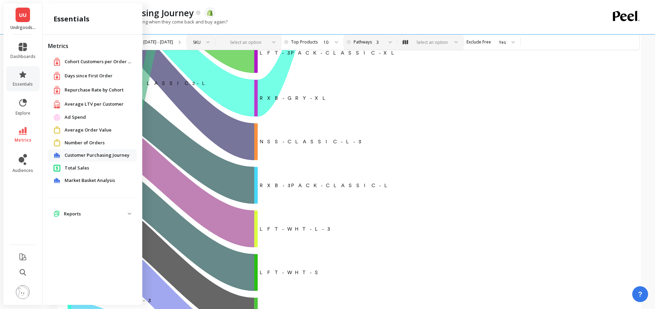
click at [93, 182] on span "Market Basket Analysis" at bounding box center [90, 180] width 50 height 7
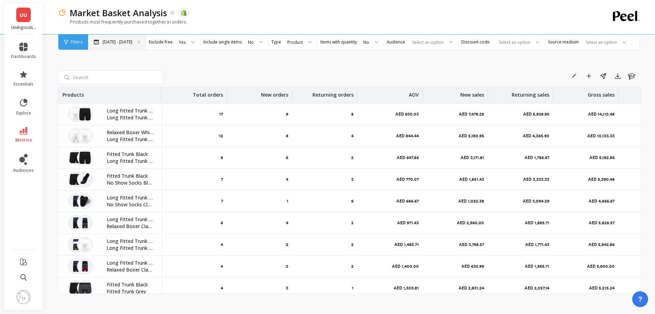
click at [113, 41] on p "[DATE] - [DATE]" at bounding box center [118, 42] width 30 height 6
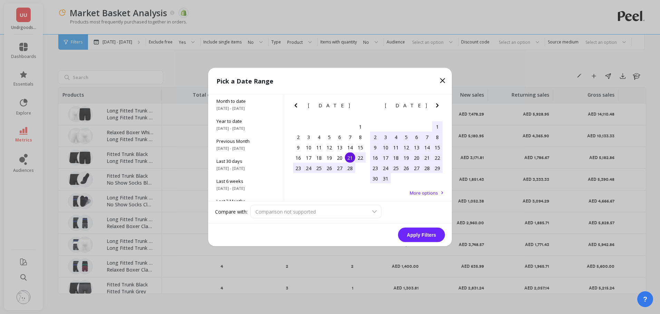
click at [440, 108] on icon "Next Month" at bounding box center [437, 105] width 8 height 8
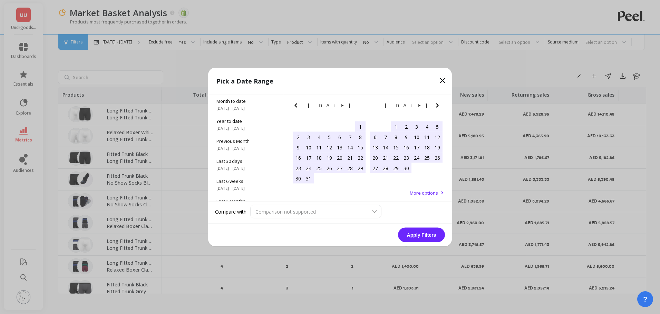
click at [440, 108] on icon "Next Month" at bounding box center [437, 105] width 8 height 8
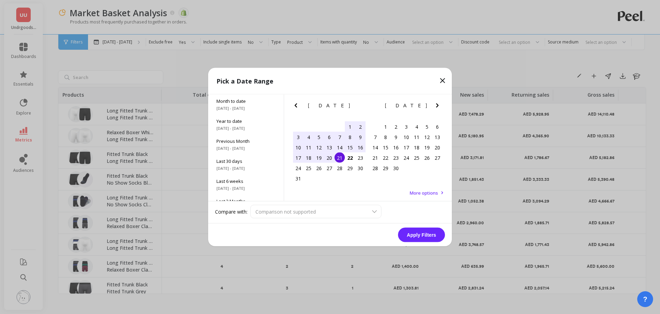
click at [444, 77] on icon at bounding box center [442, 81] width 8 height 8
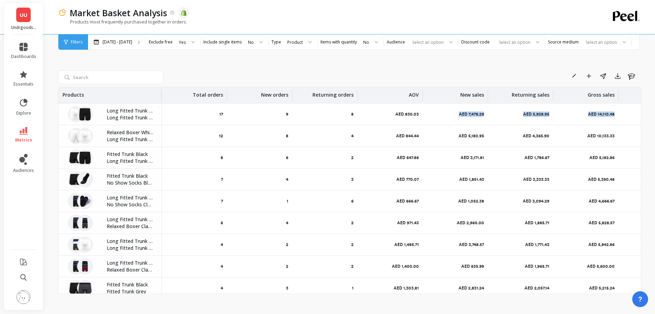
drag, startPoint x: 447, startPoint y: 114, endPoint x: 619, endPoint y: 113, distance: 171.2
click at [619, 113] on tr "Long Fitted Trunk White Long Fitted Trunk Black 17 9 8 AED 830.03 AED 7,478.29 …" at bounding box center [370, 115] width 625 height 22
click at [510, 47] on div "Select an option" at bounding box center [501, 42] width 86 height 15
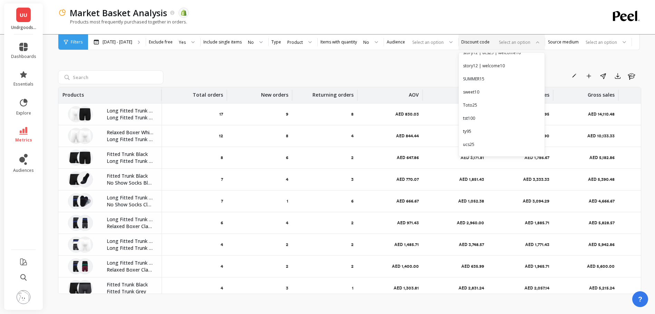
scroll to position [461, 0]
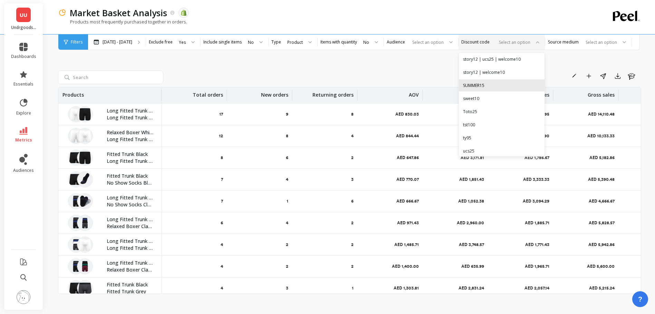
click at [503, 88] on div "SUMMER15" at bounding box center [501, 85] width 77 height 7
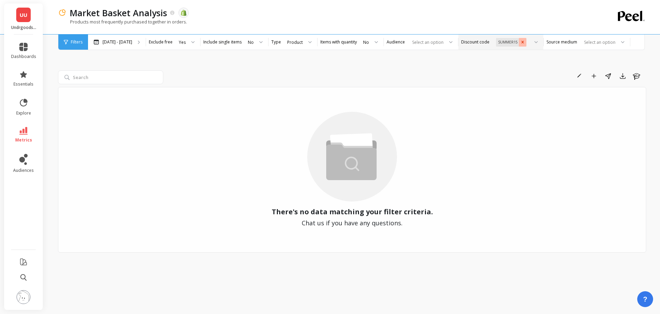
click at [520, 43] on icon "Remove SUMMER15" at bounding box center [522, 42] width 5 height 5
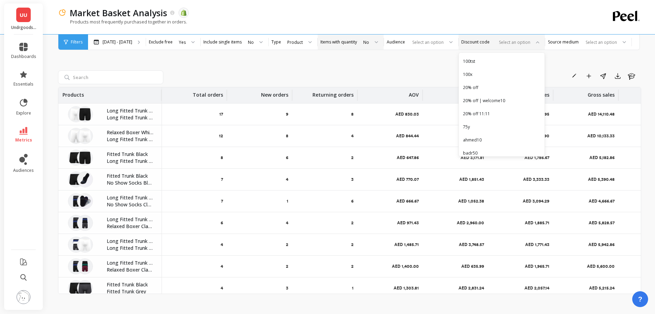
click at [368, 43] on div "No" at bounding box center [365, 42] width 7 height 8
click at [366, 25] on div "Products most frequently purchased together in orders." at bounding box center [321, 25] width 526 height 13
click at [314, 40] on div "Product" at bounding box center [299, 42] width 36 height 15
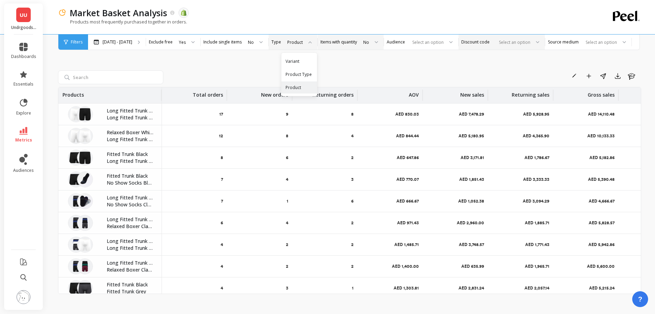
click at [323, 20] on div "Products most frequently purchased together in orders." at bounding box center [321, 25] width 526 height 13
click at [260, 40] on div at bounding box center [258, 42] width 8 height 15
click at [272, 16] on div "Market Basket Analysis The data you are viewing comes from: Shopify" at bounding box center [325, 13] width 518 height 12
click at [626, 78] on button "Learn" at bounding box center [631, 75] width 15 height 11
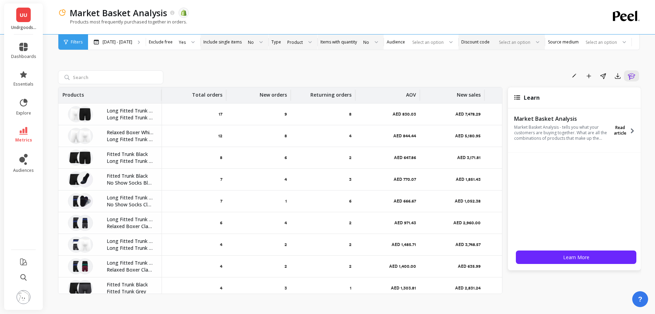
click at [617, 130] on span "Read article" at bounding box center [620, 130] width 18 height 11
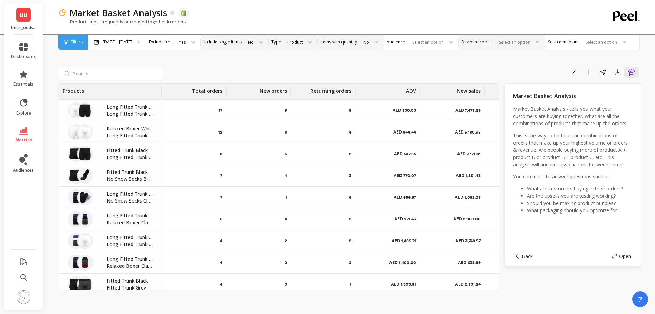
scroll to position [7, 0]
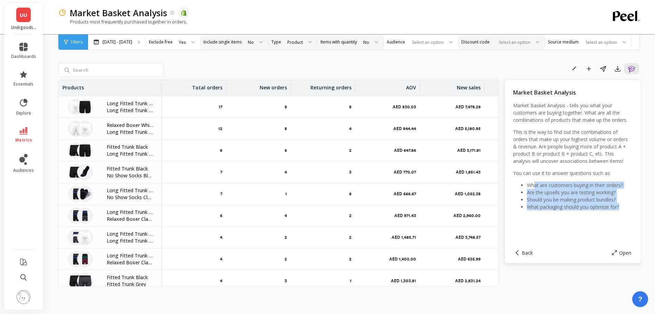
drag, startPoint x: 535, startPoint y: 200, endPoint x: 620, endPoint y: 222, distance: 88.4
click at [620, 211] on ul "What are customers buying in their orders? Are the upsells you are testing work…" at bounding box center [572, 196] width 119 height 29
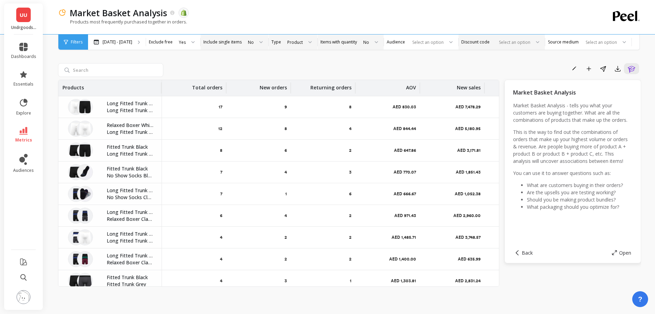
click at [196, 166] on div "7" at bounding box center [194, 172] width 65 height 21
drag, startPoint x: 290, startPoint y: 200, endPoint x: 394, endPoint y: 197, distance: 103.6
click at [394, 197] on tr "Long Fitted Trunk Classic No Show Socks Classic 7 1 6 AED 666.67 AED 1,052.38 A…" at bounding box center [368, 194] width 620 height 22
click at [526, 256] on div "Back Open" at bounding box center [572, 253] width 119 height 20
click at [526, 254] on span "Back" at bounding box center [527, 253] width 11 height 7
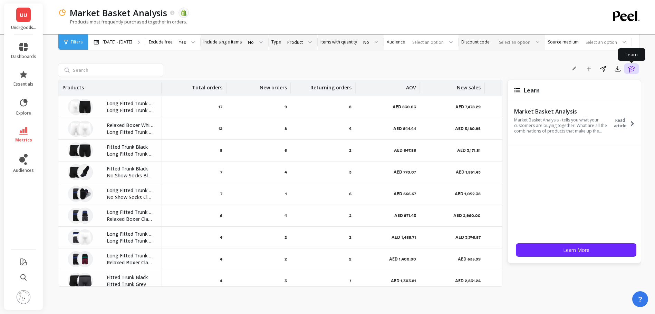
click at [632, 71] on icon "button" at bounding box center [631, 69] width 7 height 7
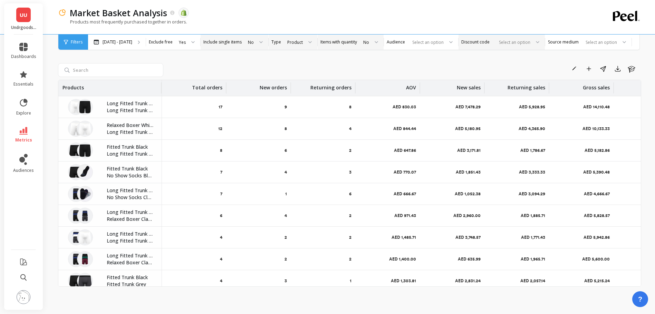
scroll to position [0, 43]
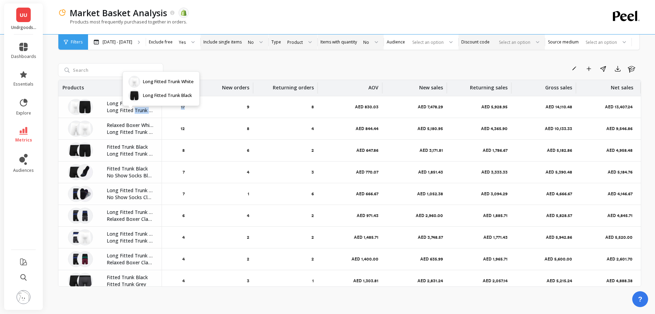
drag, startPoint x: 231, startPoint y: 108, endPoint x: 134, endPoint y: 110, distance: 97.0
click at [134, 110] on tr "Long Fitted Trunk White Long Fitted Trunk Black 17 9 8 AED 830.03 AED 7,478.29 …" at bounding box center [331, 107] width 620 height 22
click at [616, 107] on p "AED 13,407.24" at bounding box center [619, 107] width 29 height 6
click at [124, 104] on p "Long Fitted Trunk White" at bounding box center [130, 103] width 47 height 7
click at [90, 108] on img at bounding box center [85, 107] width 16 height 16
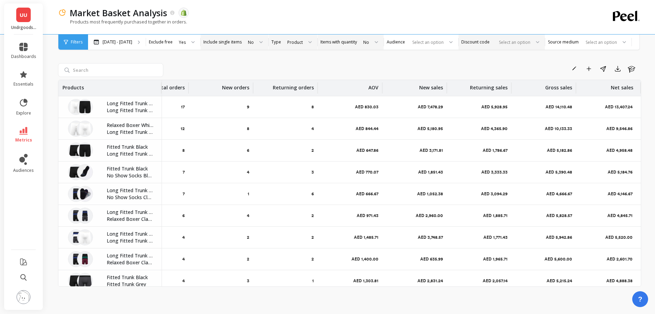
click at [90, 108] on img at bounding box center [85, 107] width 16 height 16
click at [88, 109] on img at bounding box center [85, 107] width 16 height 16
click at [288, 48] on div "Product" at bounding box center [299, 42] width 36 height 15
click at [301, 73] on div "Product Type" at bounding box center [298, 74] width 27 height 7
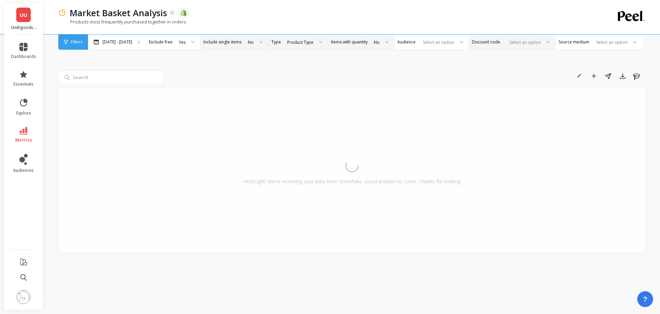
click at [305, 46] on div "Product Type" at bounding box center [301, 42] width 28 height 8
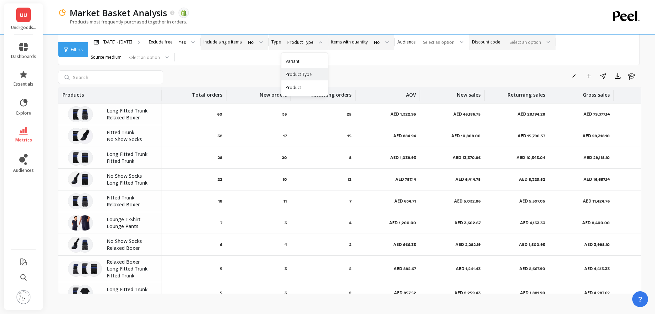
click at [305, 46] on div "Product Type" at bounding box center [301, 42] width 28 height 8
click at [300, 89] on div "Product" at bounding box center [304, 87] width 38 height 7
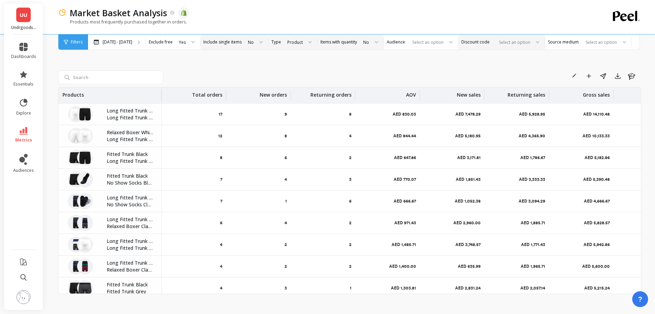
click at [301, 44] on div "Product" at bounding box center [295, 42] width 17 height 8
click at [299, 65] on div "Variant" at bounding box center [299, 61] width 36 height 12
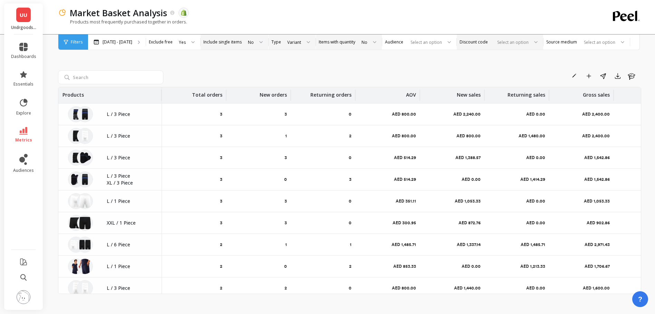
click at [604, 98] on p "Gross sales" at bounding box center [596, 92] width 27 height 11
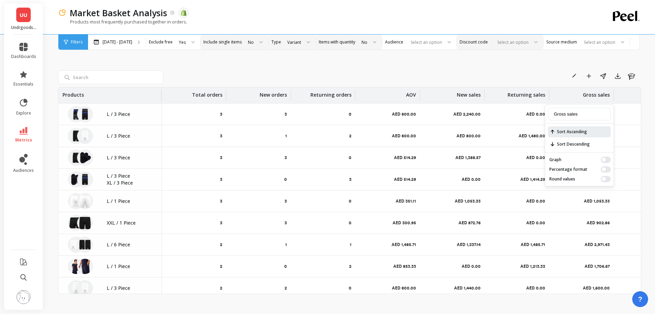
click at [591, 135] on span "Sort Ascending" at bounding box center [579, 131] width 63 height 11
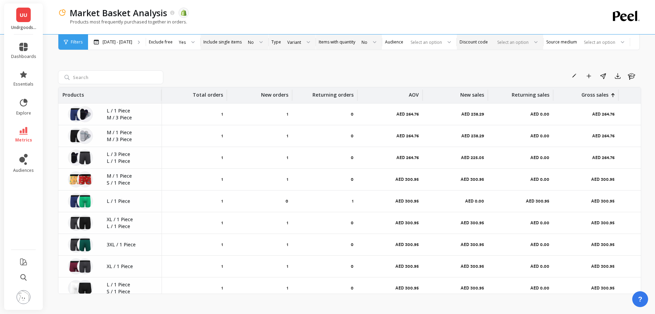
click at [592, 98] on div "Gross sales" at bounding box center [585, 95] width 57 height 16
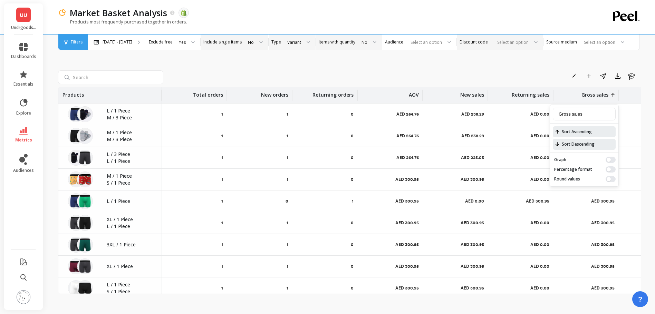
click at [587, 143] on span "Sort Descending" at bounding box center [584, 144] width 63 height 11
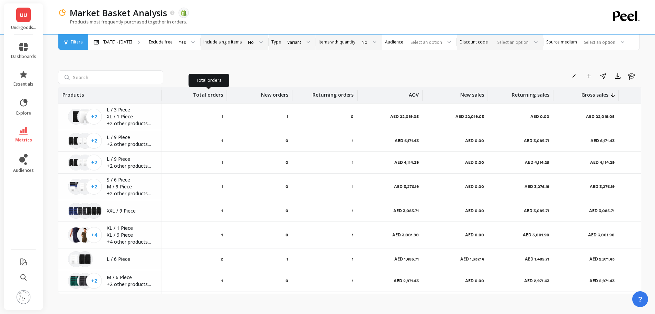
click at [205, 94] on p "Total orders" at bounding box center [208, 92] width 30 height 11
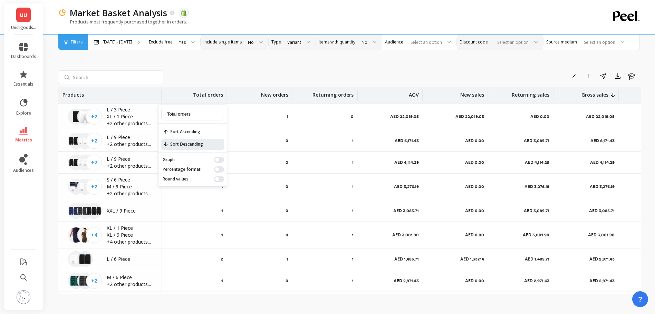
click at [191, 139] on span "Sort Descending" at bounding box center [192, 144] width 63 height 11
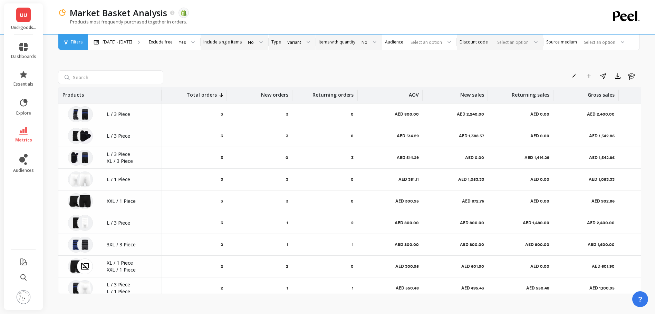
click at [293, 44] on div "Variant" at bounding box center [294, 42] width 14 height 7
click at [293, 75] on div "Product Type" at bounding box center [298, 77] width 26 height 13
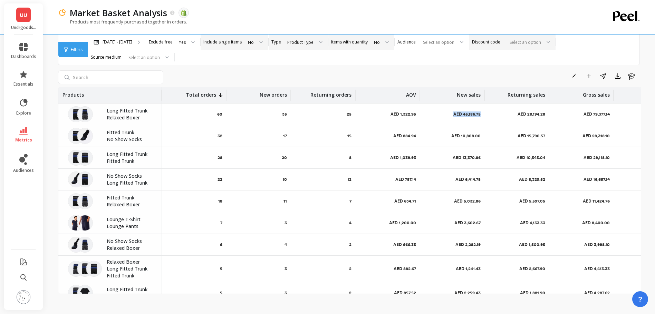
drag, startPoint x: 480, startPoint y: 114, endPoint x: 438, endPoint y: 111, distance: 42.2
click at [438, 111] on div "AED 45,186.75" at bounding box center [452, 114] width 65 height 21
click at [25, 135] on link "metrics" at bounding box center [23, 135] width 25 height 16
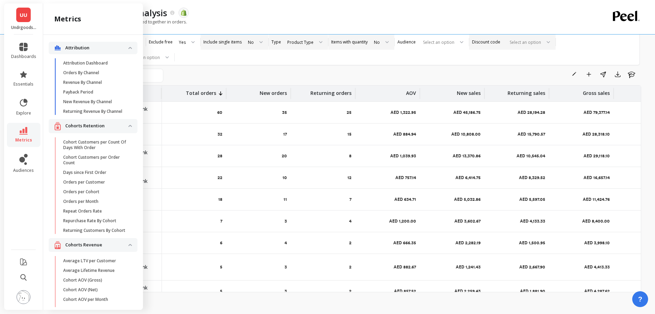
scroll to position [1, 0]
click at [92, 91] on p "Payback Period" at bounding box center [78, 92] width 30 height 6
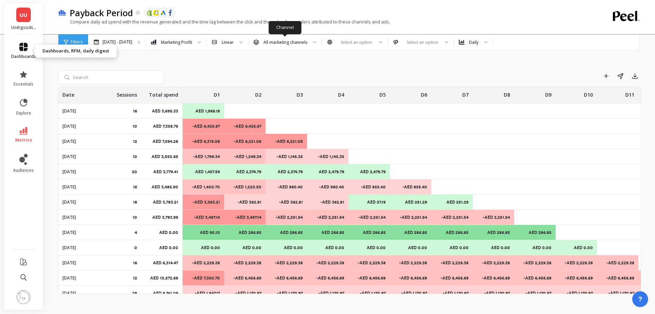
click at [26, 47] on icon at bounding box center [23, 47] width 8 height 8
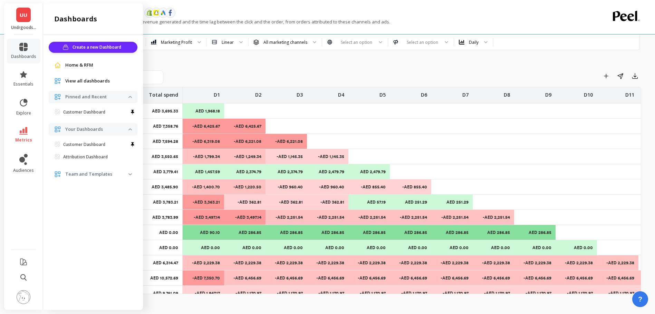
click at [89, 64] on span "Home & RFM" at bounding box center [79, 65] width 28 height 7
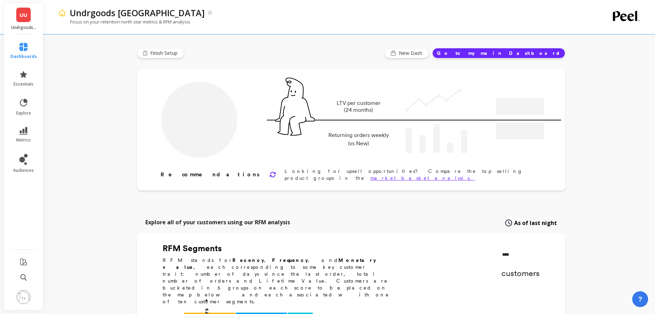
type input "Champions"
type input "123"
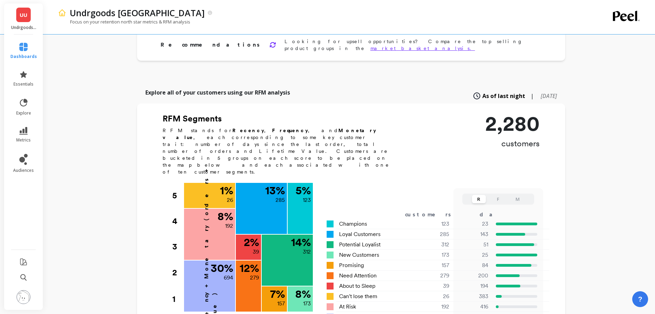
scroll to position [138, 0]
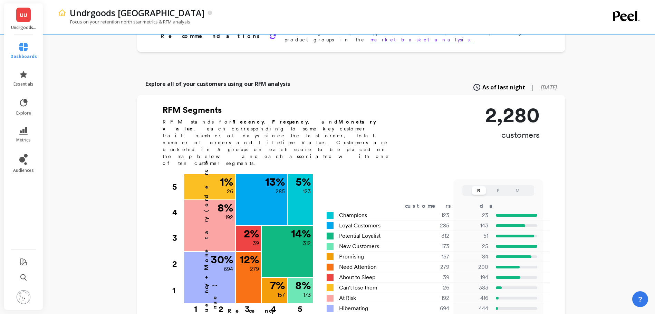
click at [502, 186] on button "F" at bounding box center [498, 190] width 14 height 8
click at [513, 186] on button "M" at bounding box center [518, 190] width 14 height 8
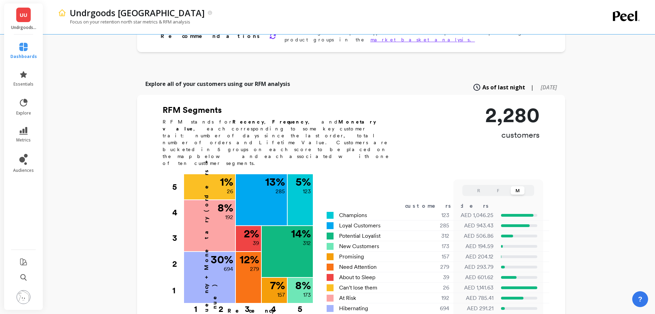
click at [492, 186] on button "F" at bounding box center [498, 190] width 14 height 8
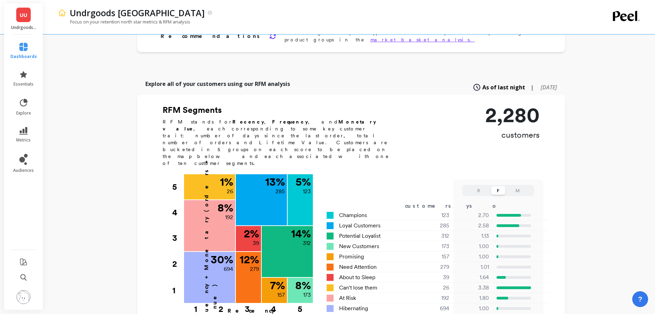
click at [479, 186] on button "R" at bounding box center [479, 190] width 14 height 8
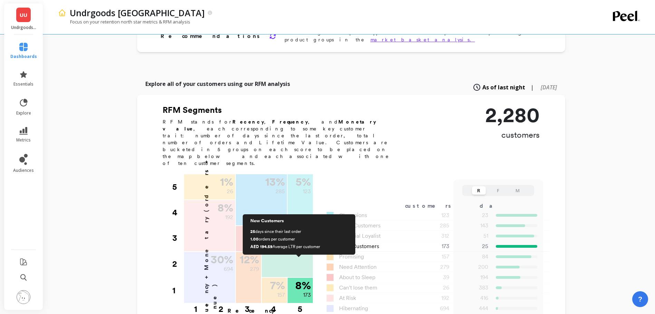
click at [303, 291] on p "173" at bounding box center [307, 295] width 8 height 8
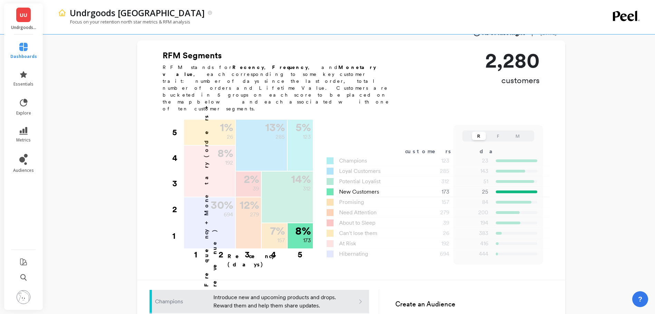
scroll to position [198, 0]
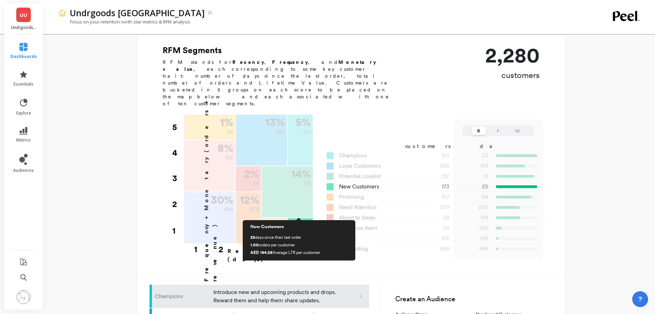
click at [302, 218] on div "8 % 173" at bounding box center [300, 229] width 25 height 23
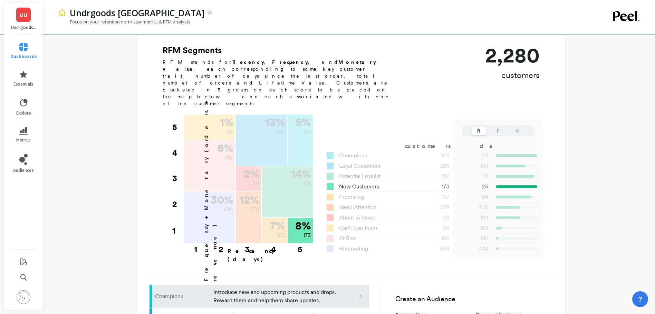
scroll to position [270, 0]
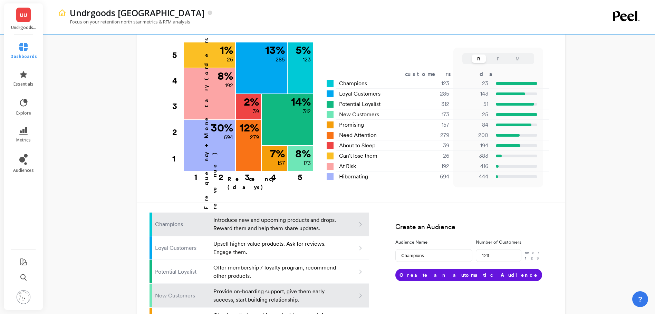
click at [254, 284] on li "New Customers Provide on-boarding support, give them early success, start build…" at bounding box center [259, 295] width 220 height 23
type input "New customers"
type input "173"
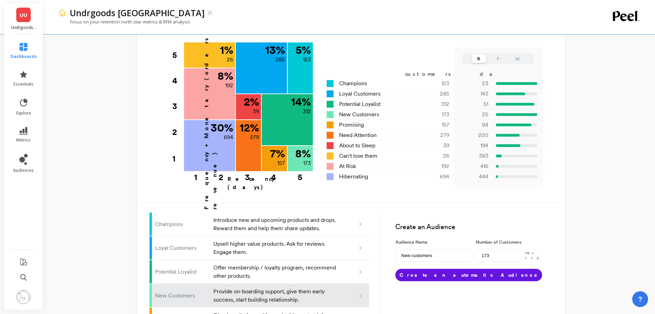
click at [358, 293] on icon at bounding box center [360, 296] width 6 height 6
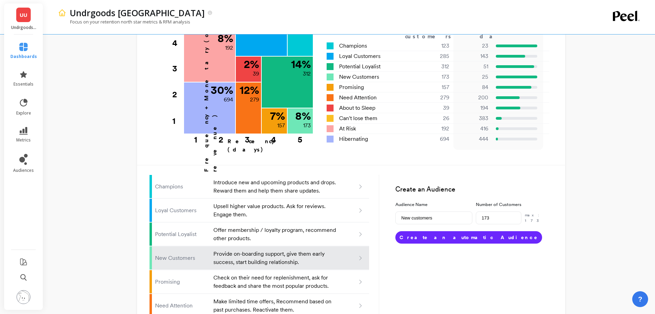
scroll to position [341, 0]
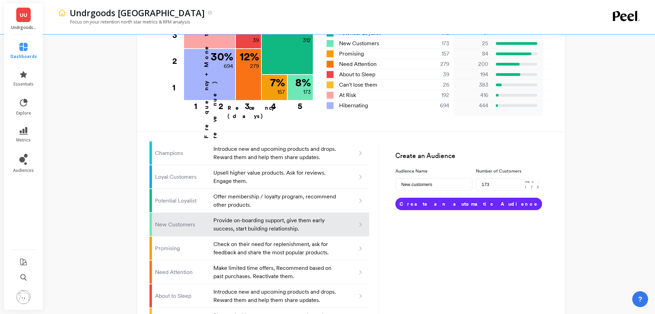
click at [415, 198] on button "Create an automatic Audience" at bounding box center [468, 204] width 147 height 12
